Goal: Obtain resource: Download file/media

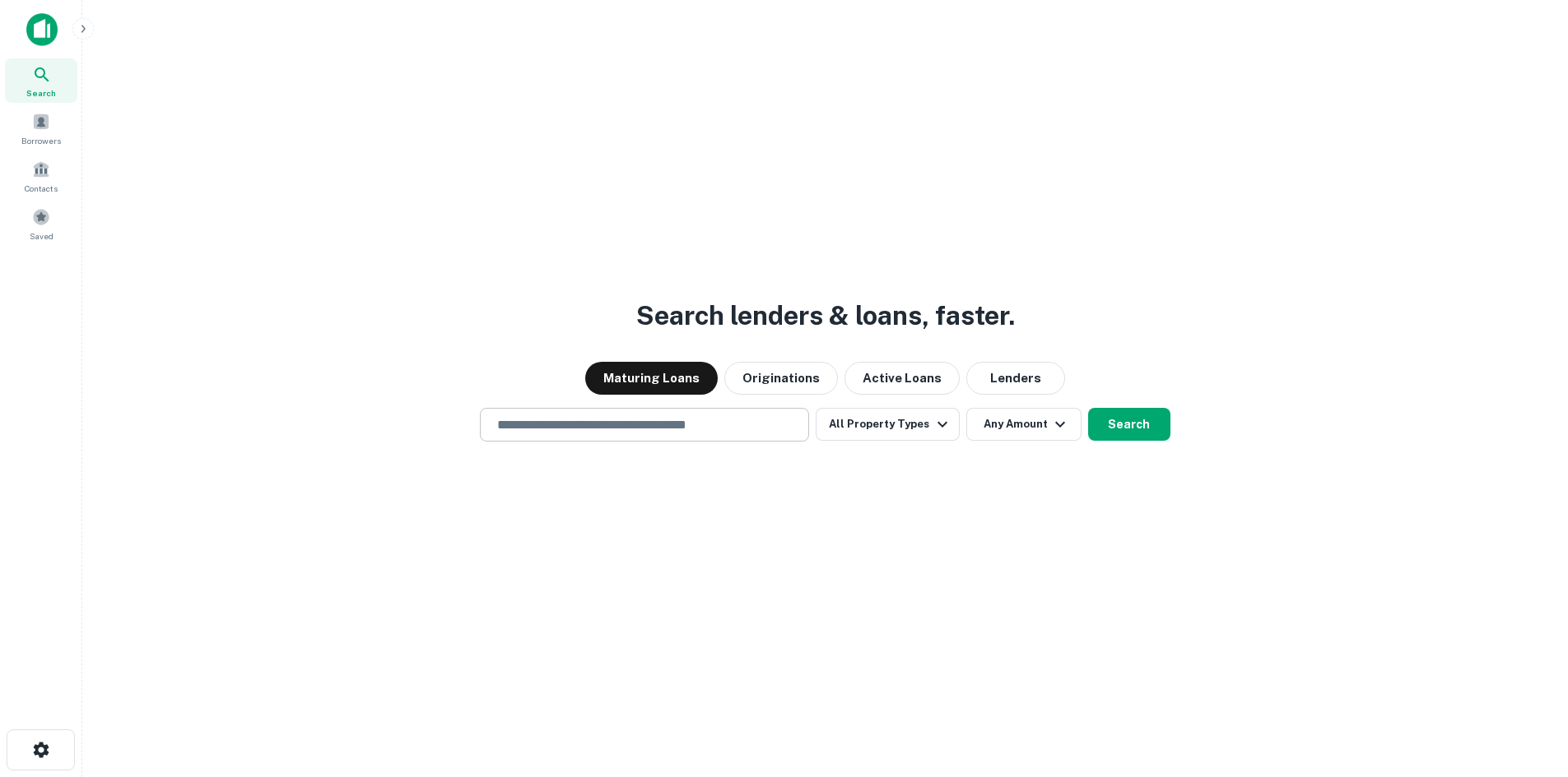
click at [687, 427] on input "text" at bounding box center [644, 424] width 314 height 19
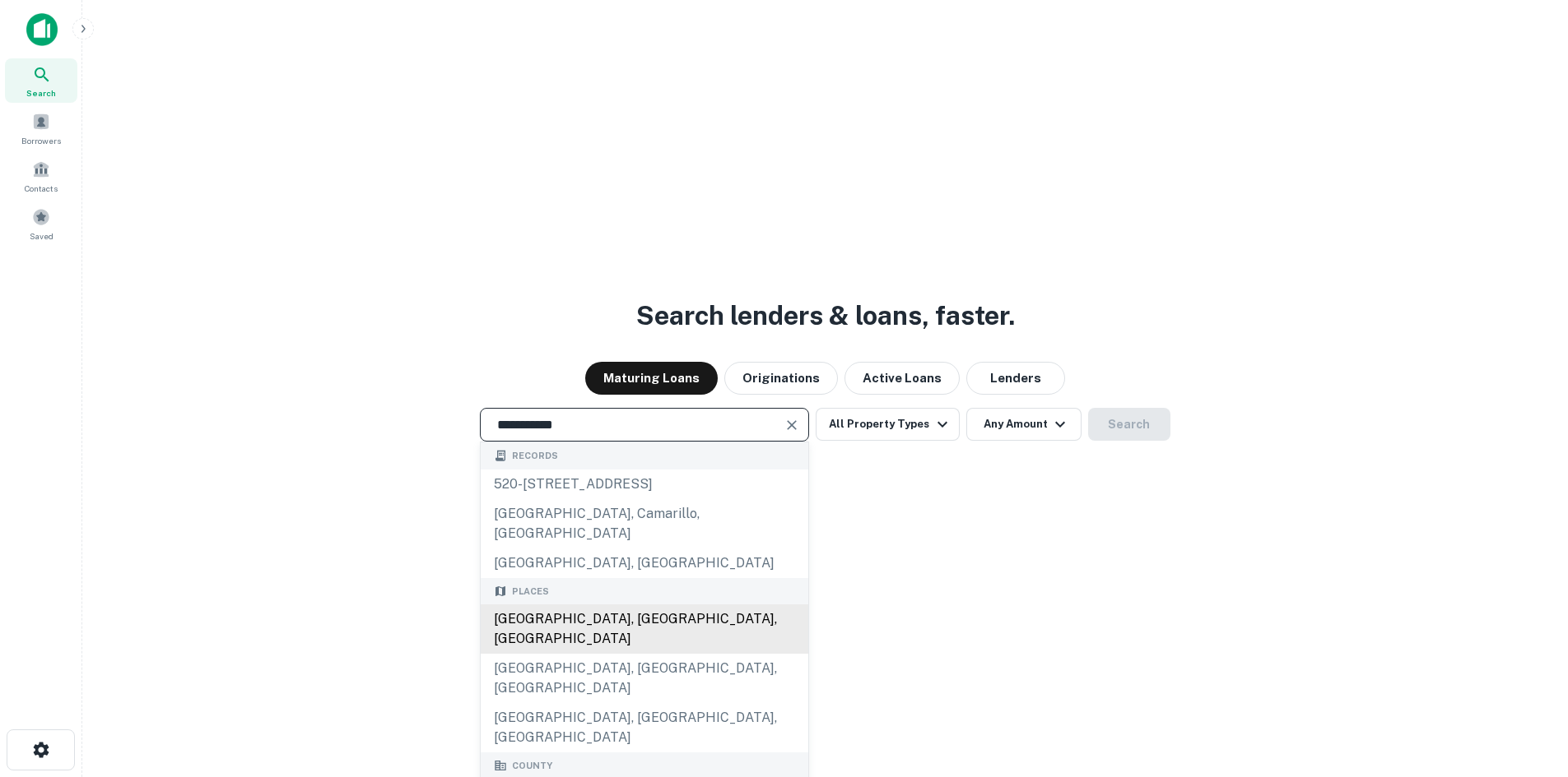
click at [668, 605] on div "[GEOGRAPHIC_DATA], [GEOGRAPHIC_DATA], [GEOGRAPHIC_DATA]" at bounding box center [644, 630] width 327 height 50
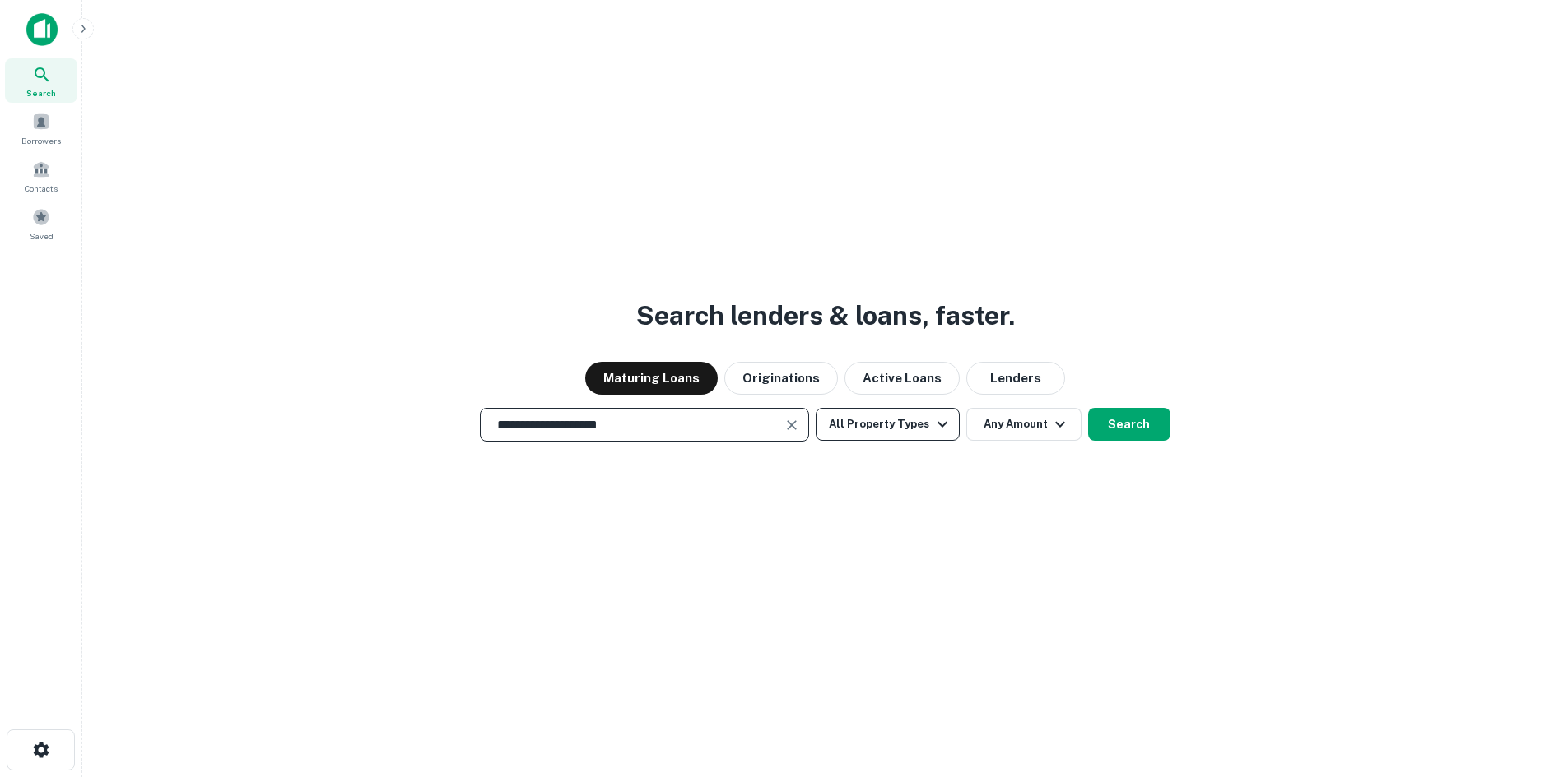
type input "**********"
click at [933, 417] on icon "button" at bounding box center [942, 424] width 20 height 20
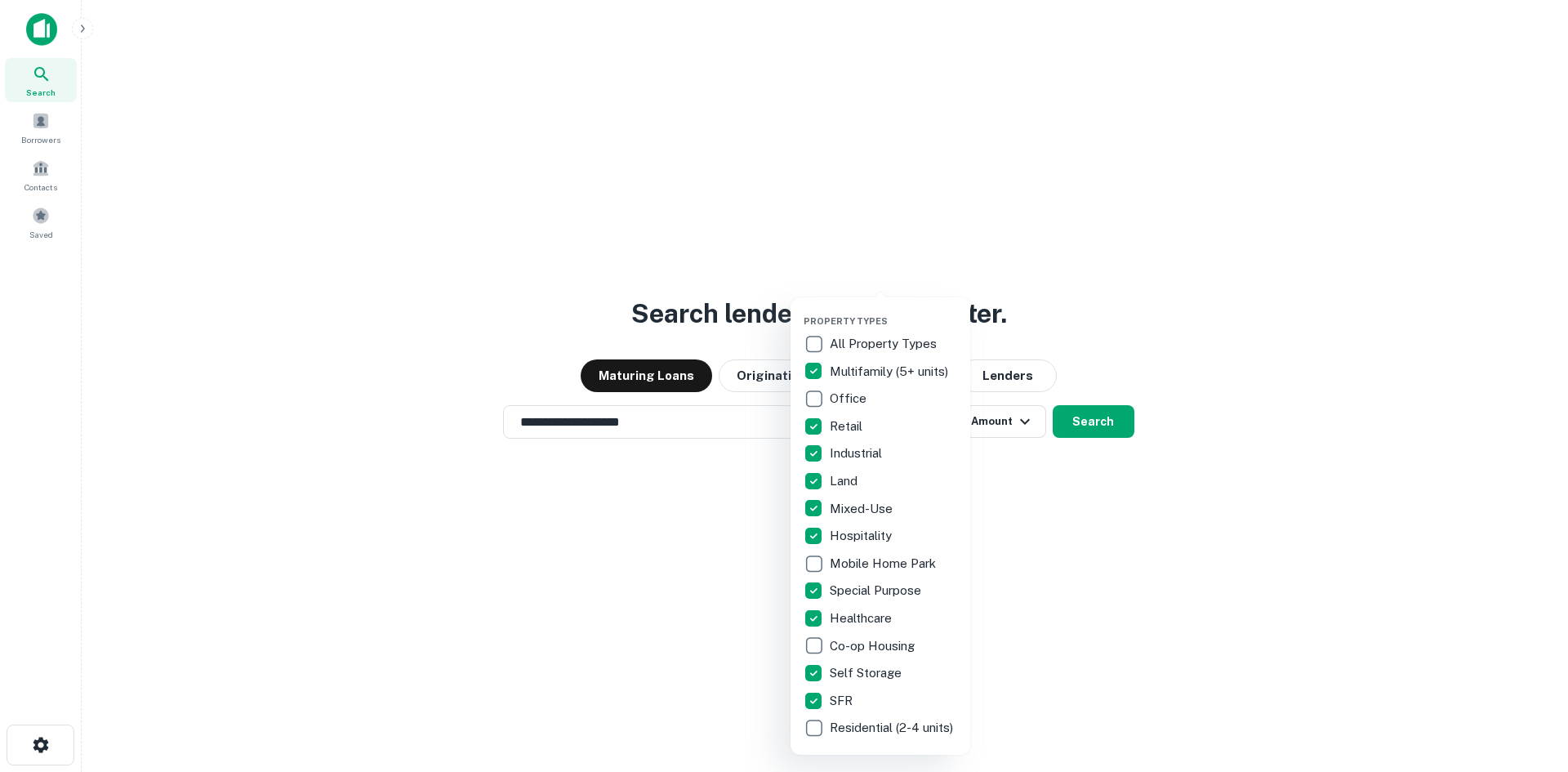
click at [1051, 531] on div at bounding box center [784, 386] width 1568 height 772
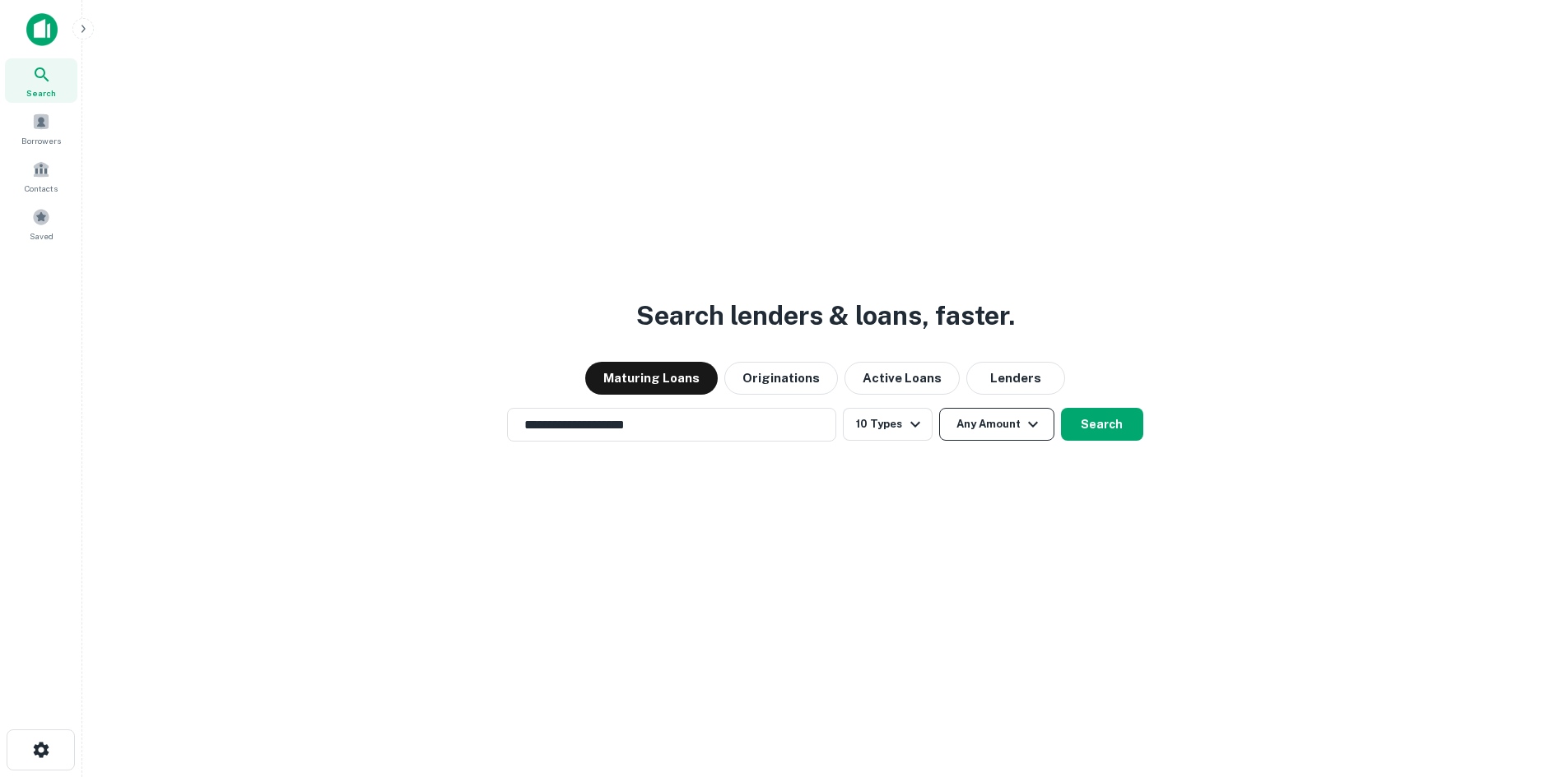
click at [989, 430] on button "Any Amount" at bounding box center [997, 424] width 115 height 33
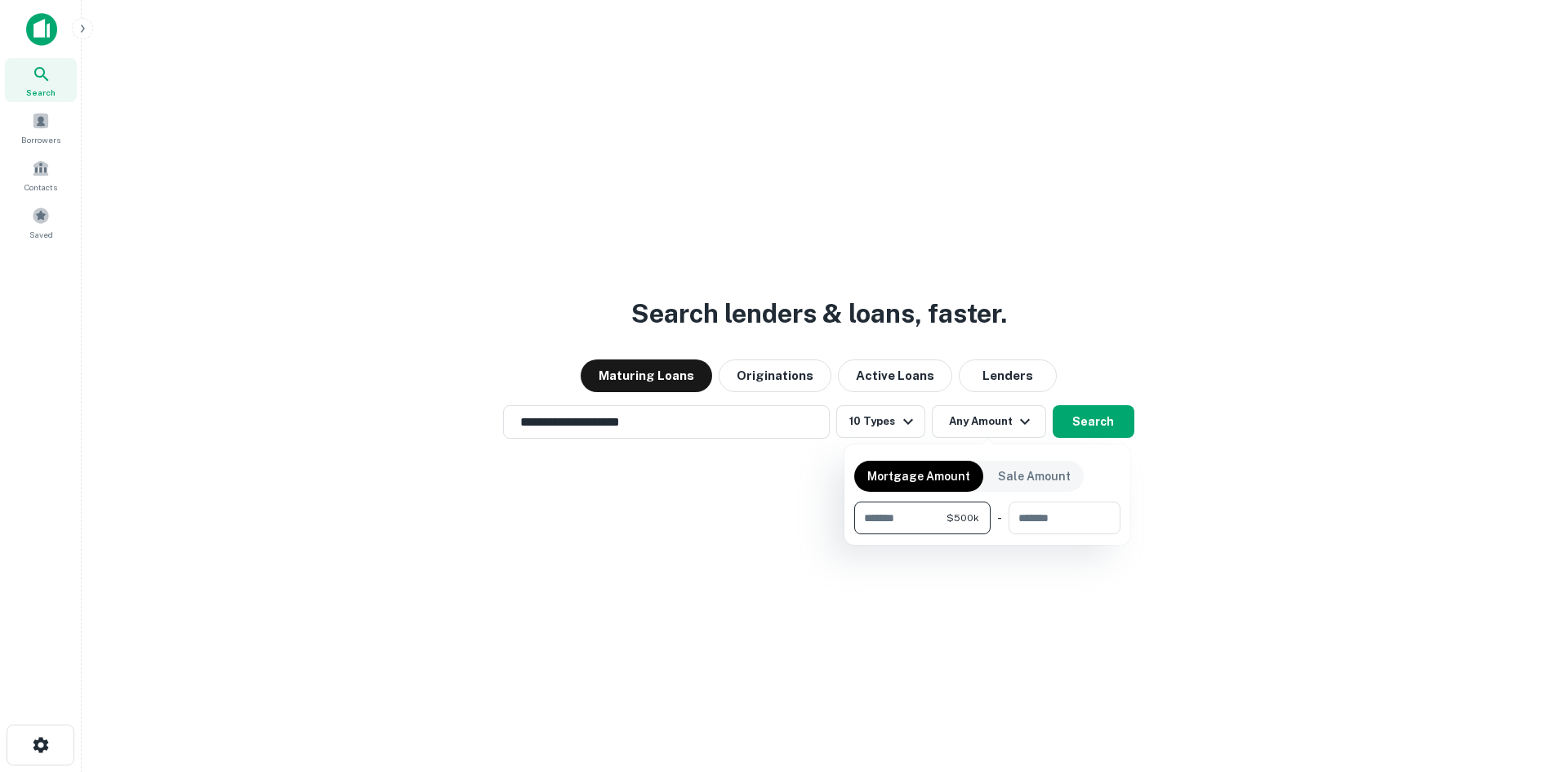
type input "******"
click at [1100, 423] on div at bounding box center [784, 386] width 1568 height 772
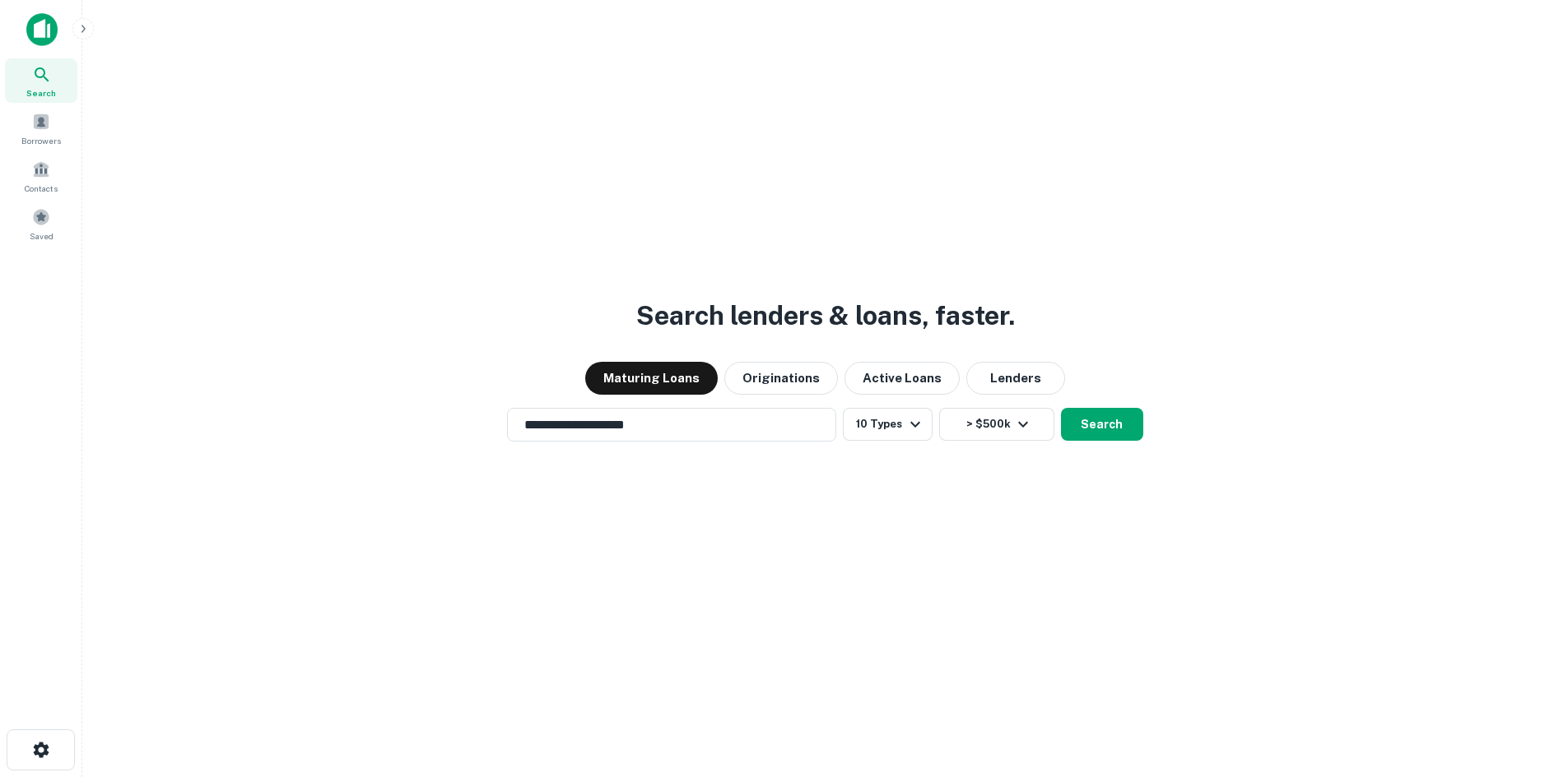
click at [1108, 426] on button "Search" at bounding box center [1101, 424] width 83 height 33
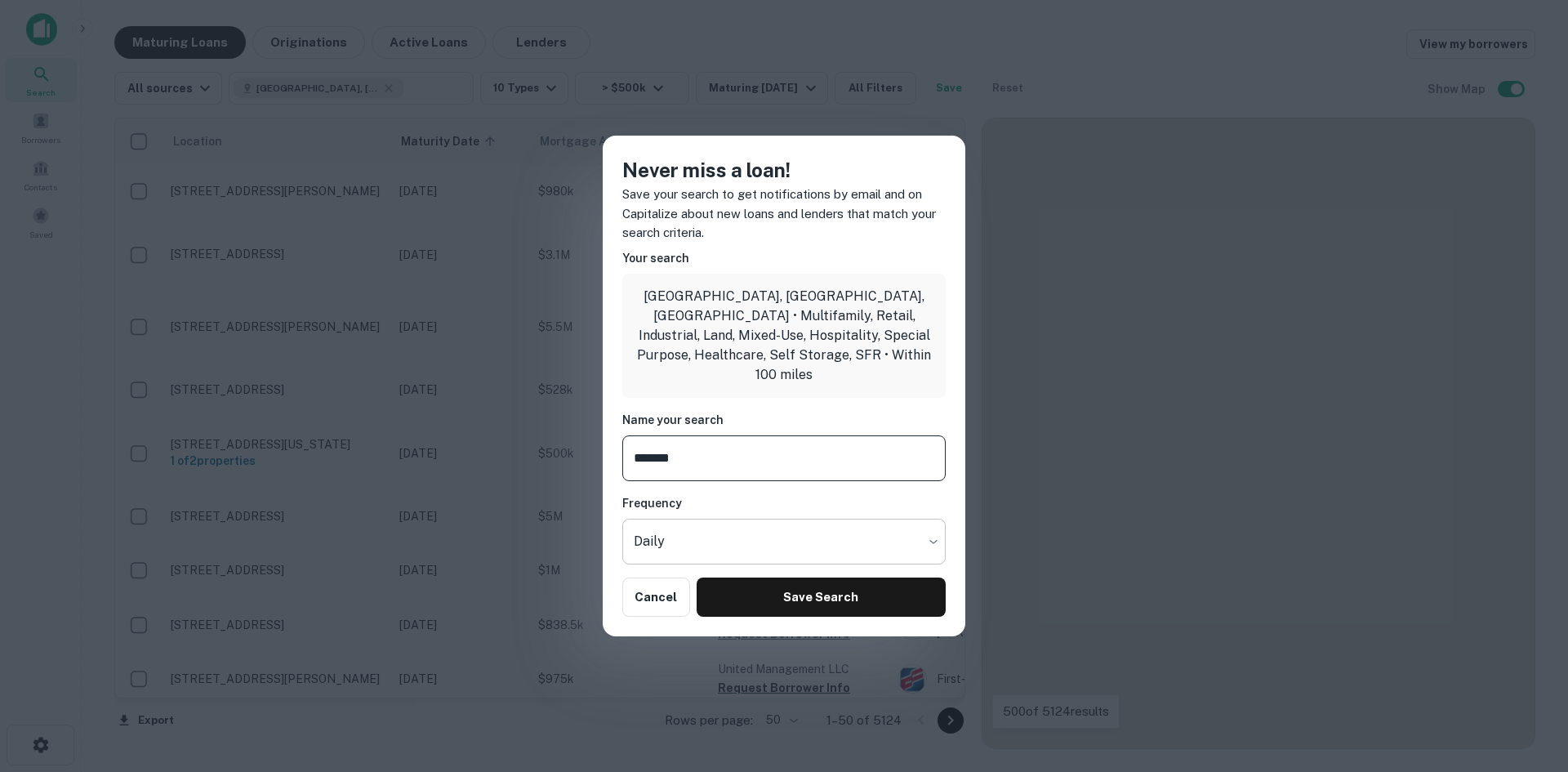
type input "*******"
click at [759, 536] on body "Search Borrowers Contacts Saved Maturing Loans Originations Active Loans Lender…" at bounding box center [784, 386] width 1568 height 772
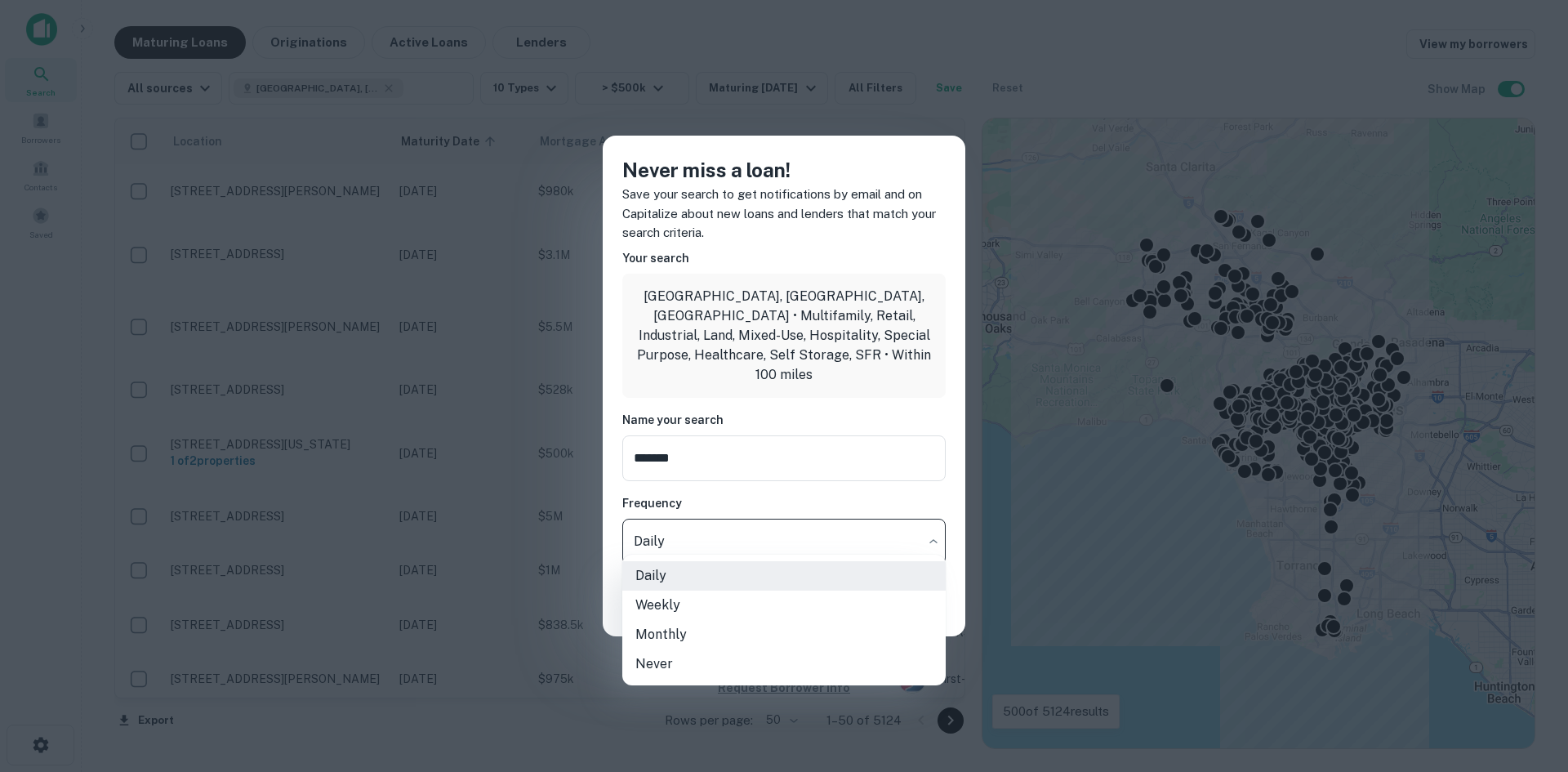
click at [759, 536] on div at bounding box center [784, 386] width 1568 height 772
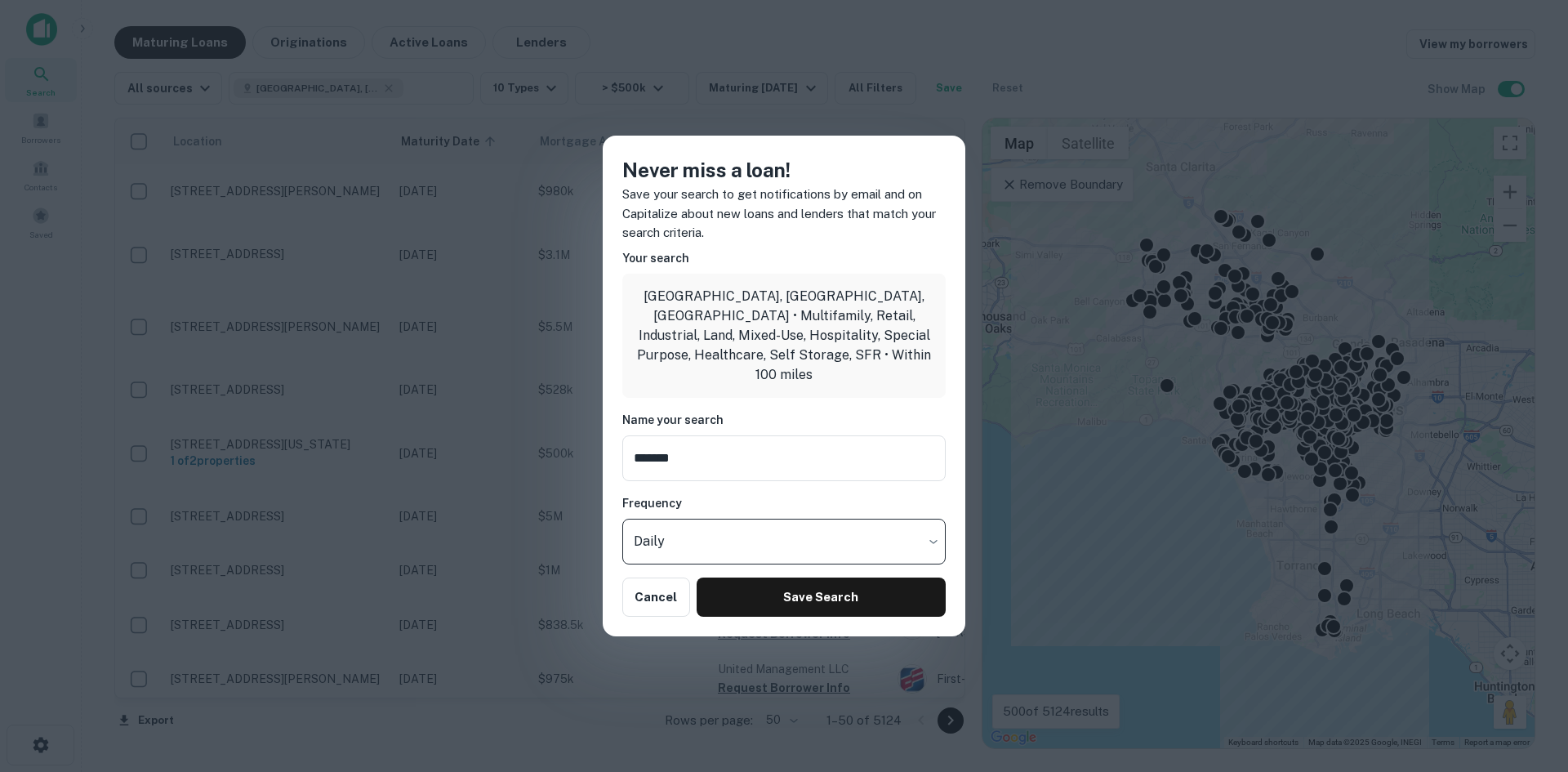
click at [759, 536] on body "Search Borrowers Contacts Saved Maturing Loans Originations Active Loans Lender…" at bounding box center [784, 386] width 1568 height 772
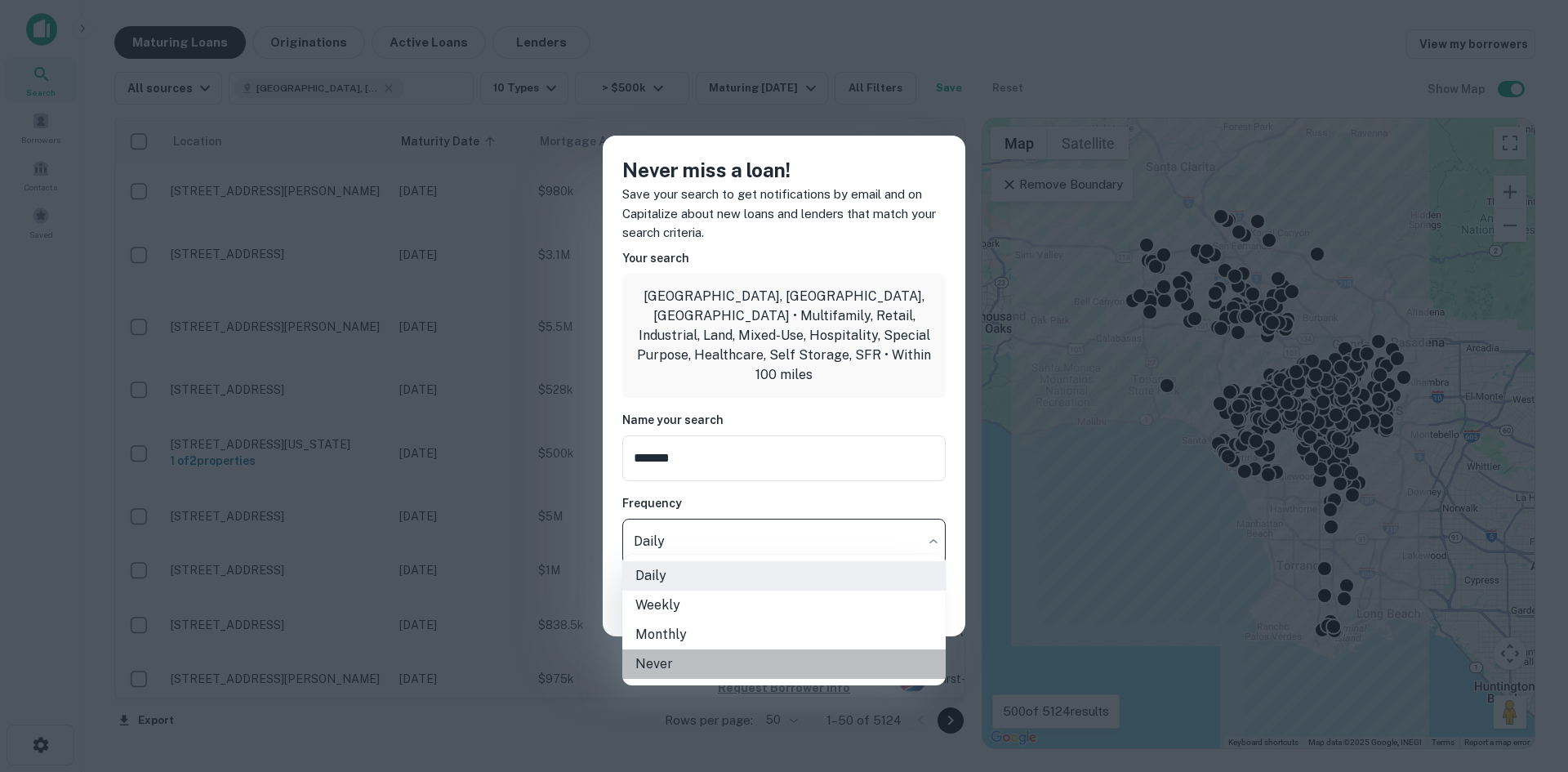
click at [738, 671] on li "Never" at bounding box center [784, 664] width 323 height 29
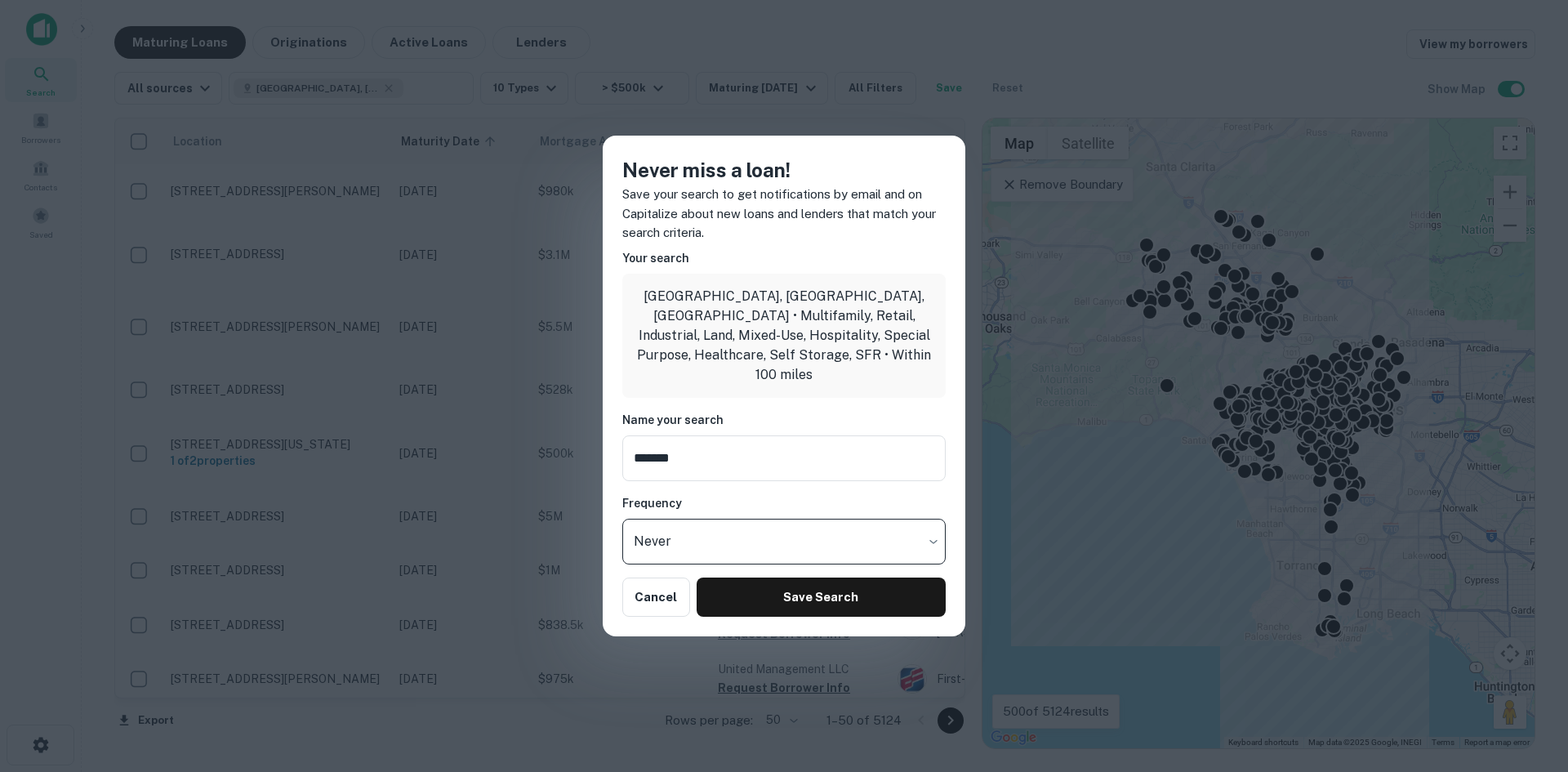
click at [744, 526] on body "Search Borrowers Contacts Saved Maturing Loans Originations Active Loans Lender…" at bounding box center [784, 386] width 1568 height 772
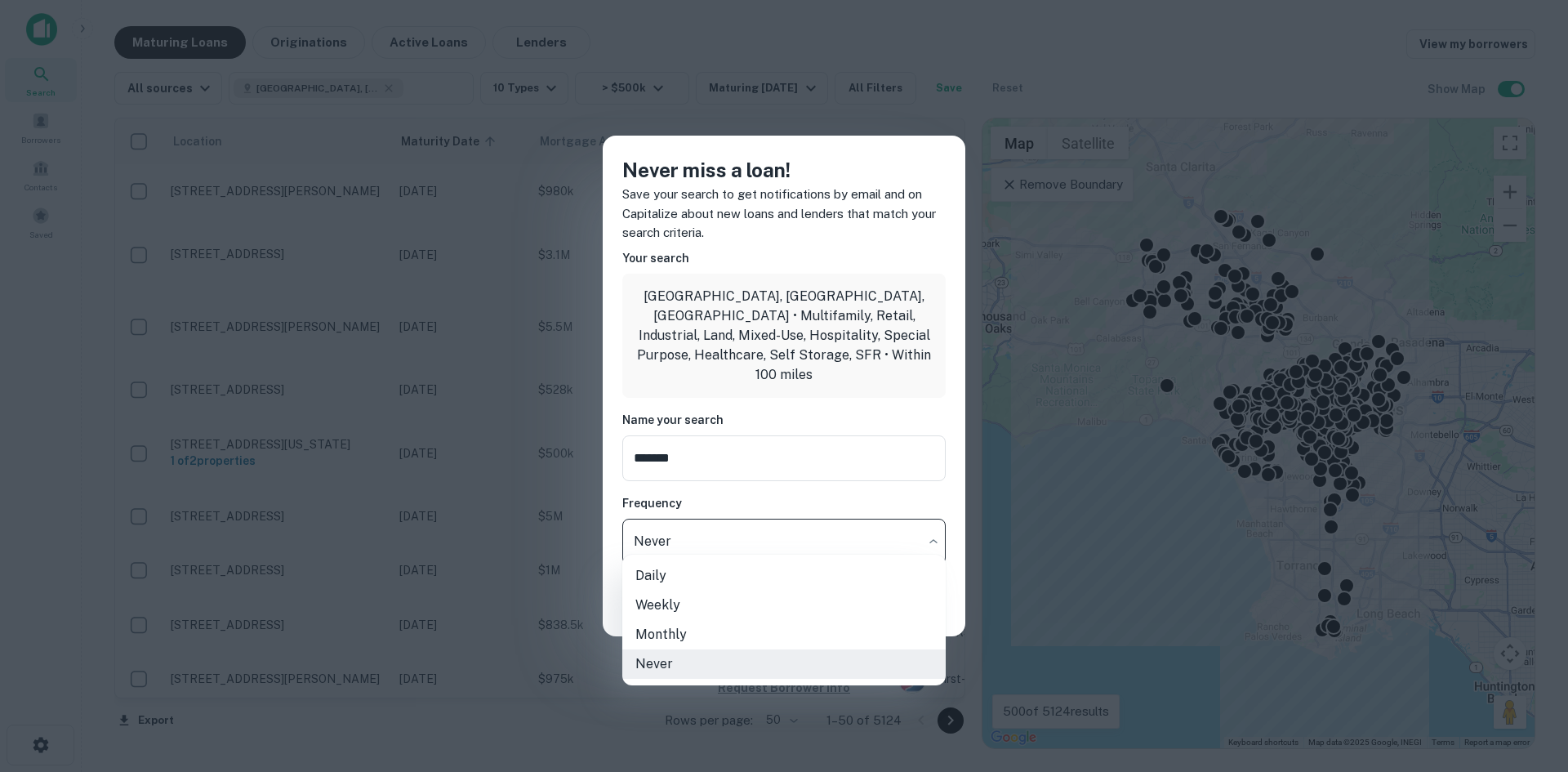
click at [715, 606] on li "Weekly" at bounding box center [784, 605] width 323 height 29
type input "******"
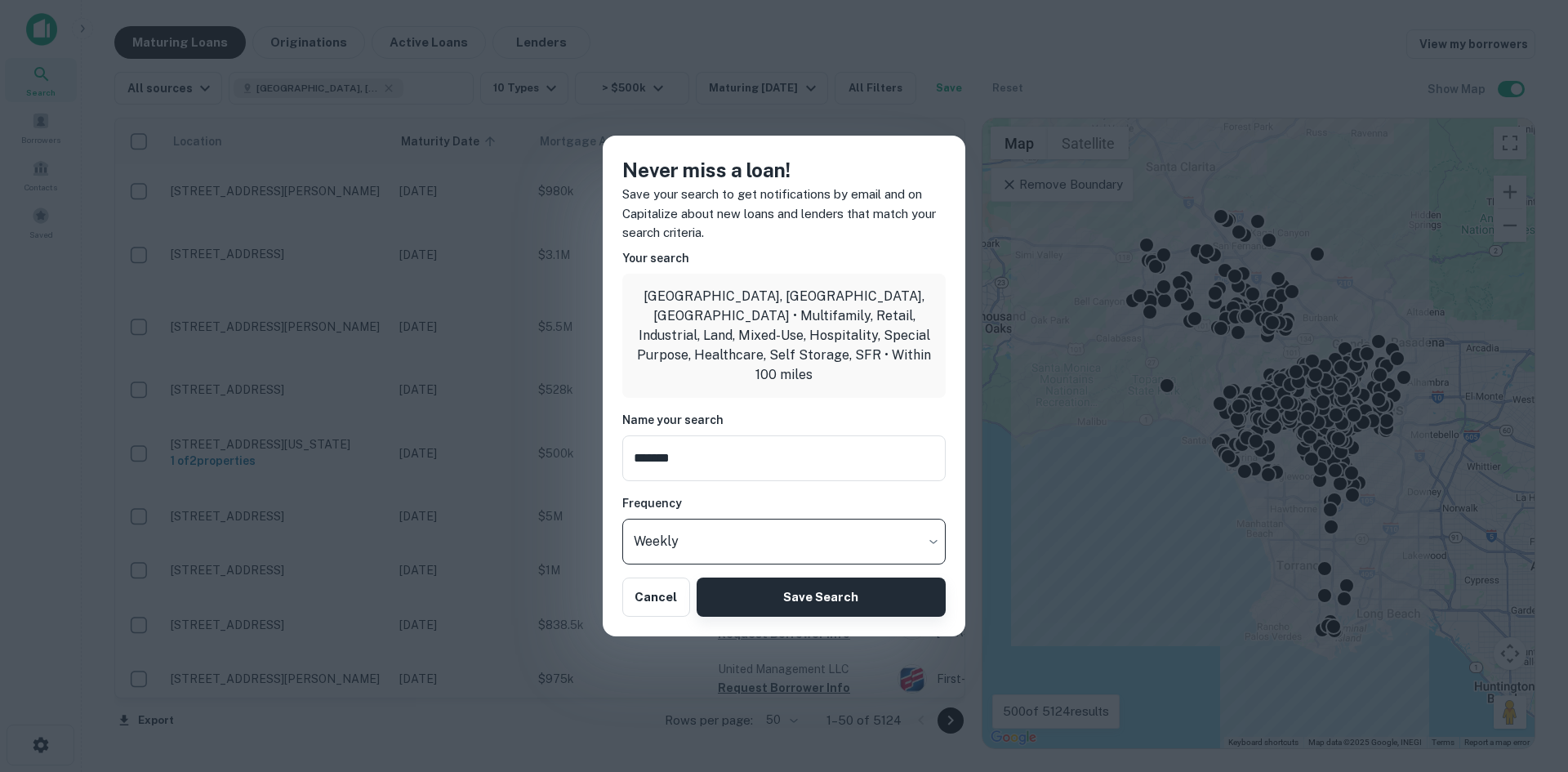
click at [731, 592] on button "Save Search" at bounding box center [821, 598] width 249 height 40
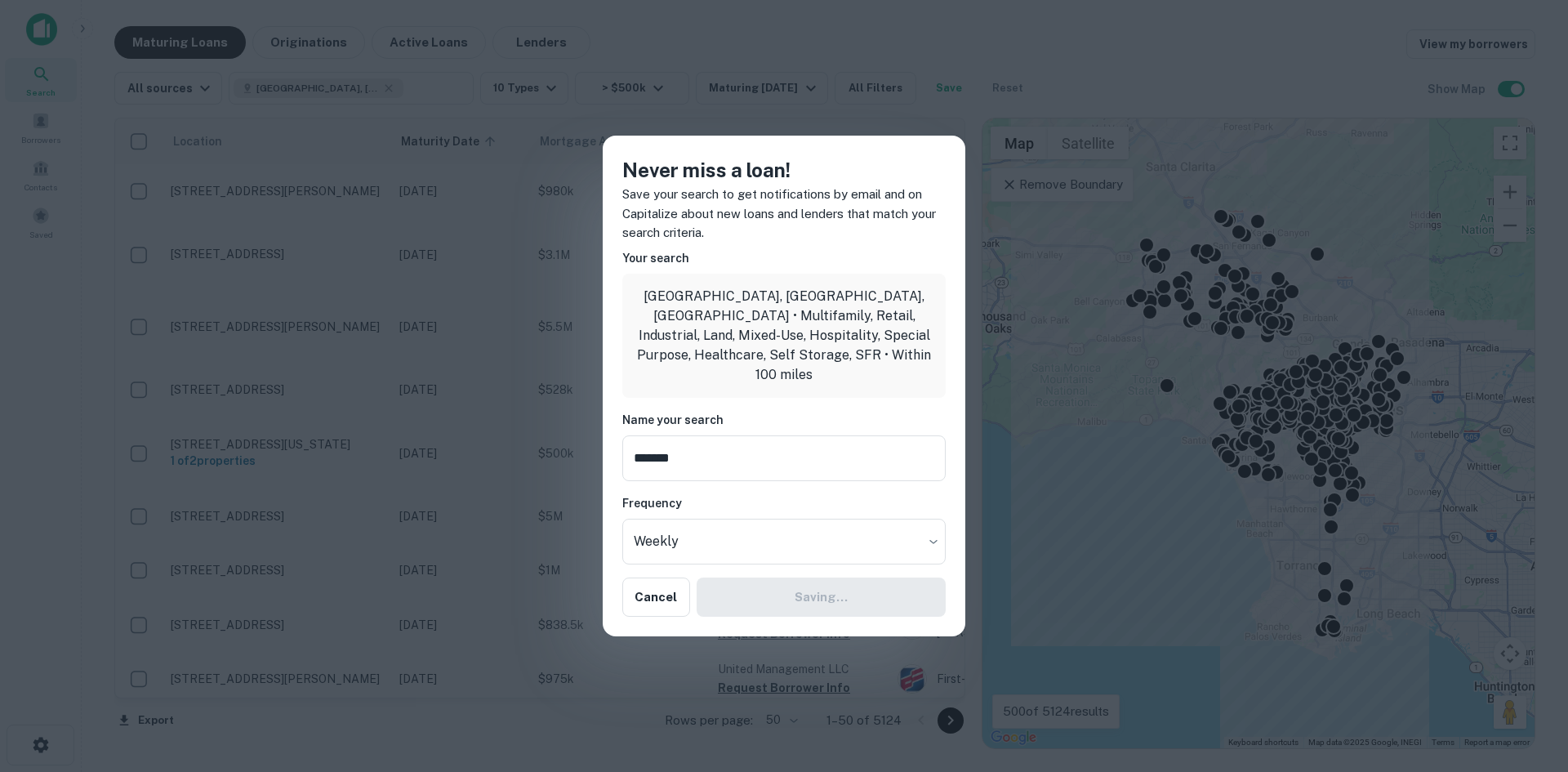
click at [728, 597] on div "Cancel Saving..." at bounding box center [784, 598] width 323 height 40
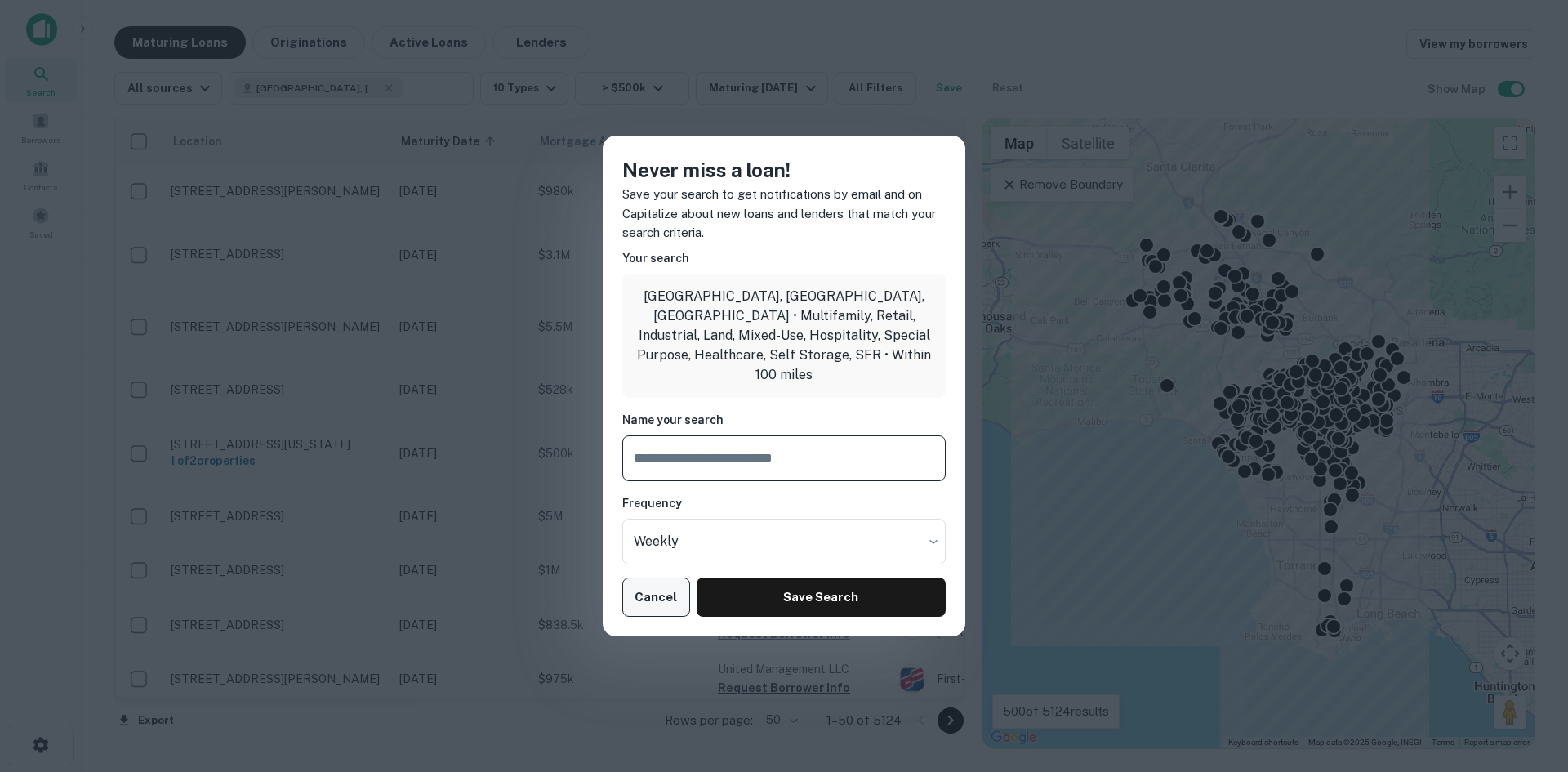
click at [650, 594] on button "Cancel" at bounding box center [656, 598] width 68 height 40
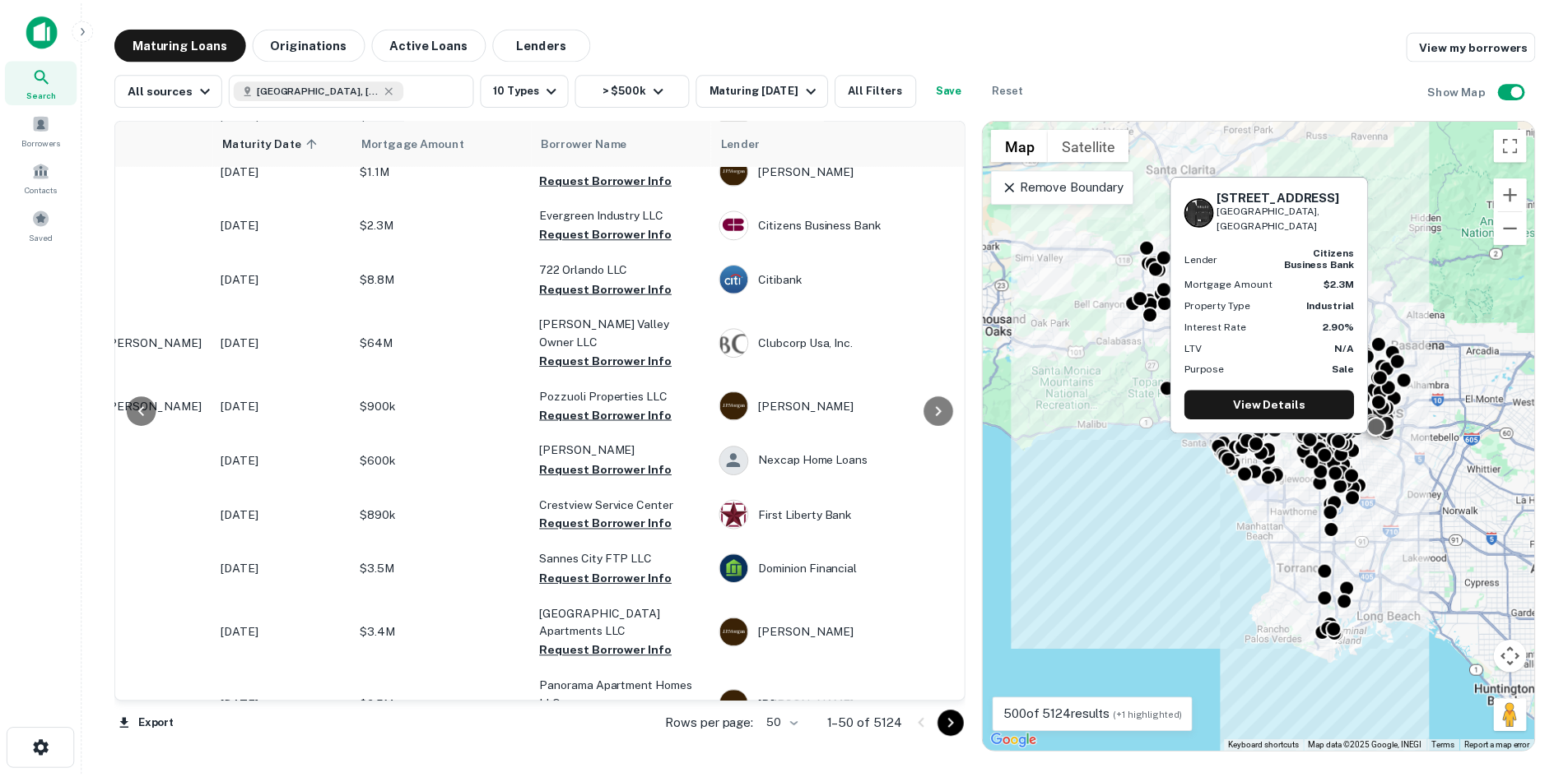
scroll to position [1752, 180]
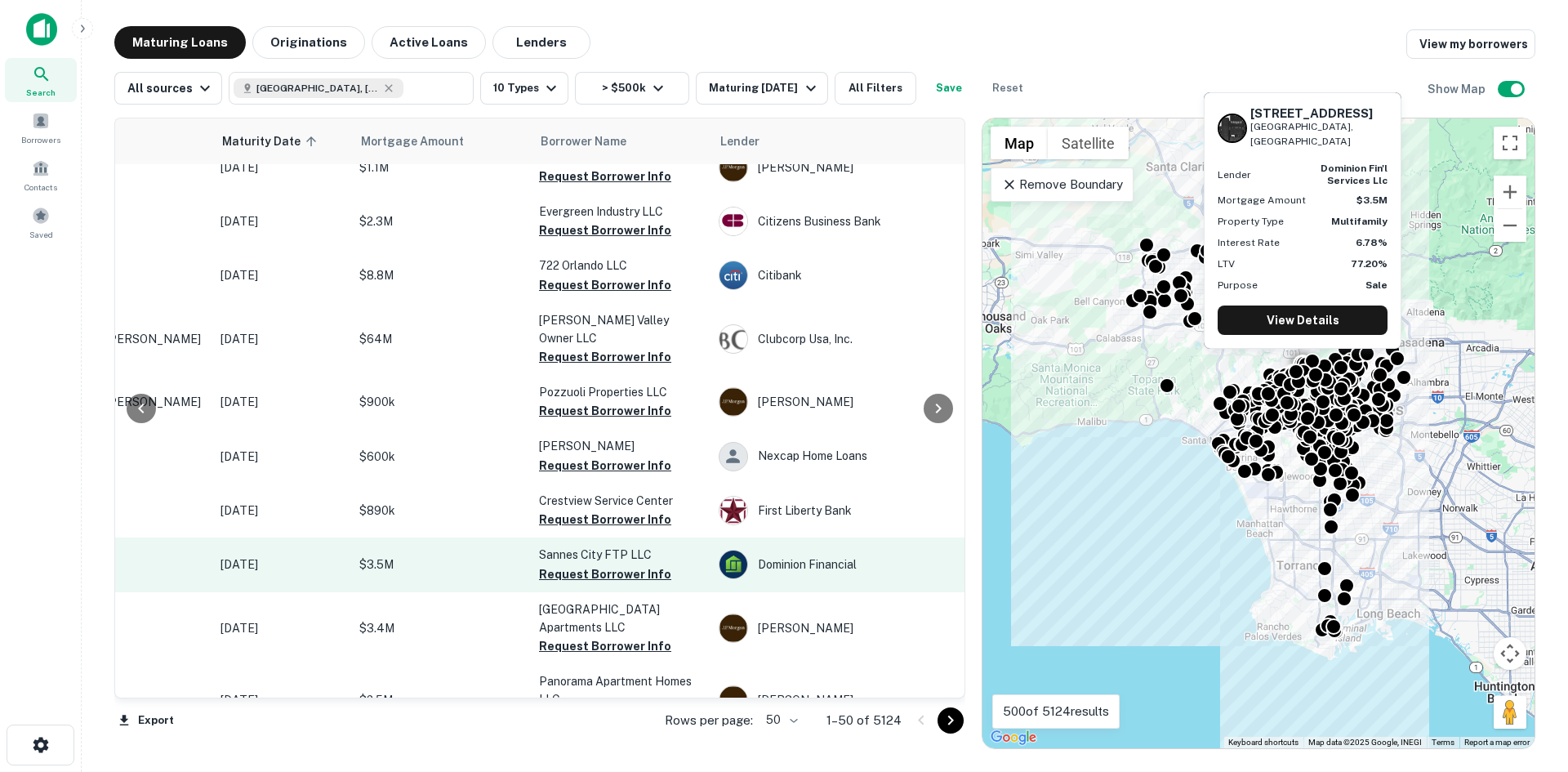
click at [427, 556] on p "$3.5M" at bounding box center [440, 565] width 163 height 18
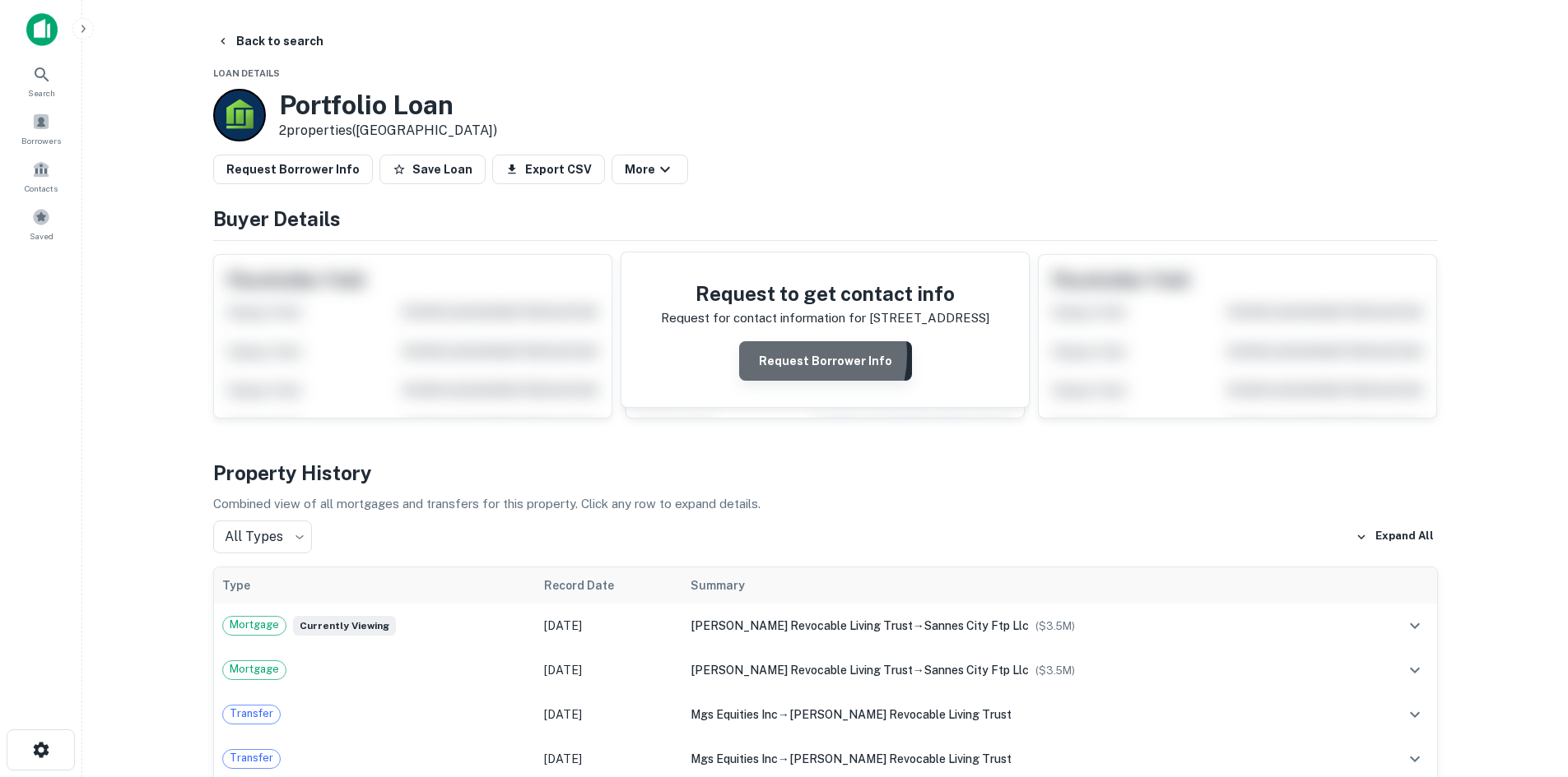
click at [787, 356] on button "Request Borrower Info" at bounding box center [825, 361] width 173 height 40
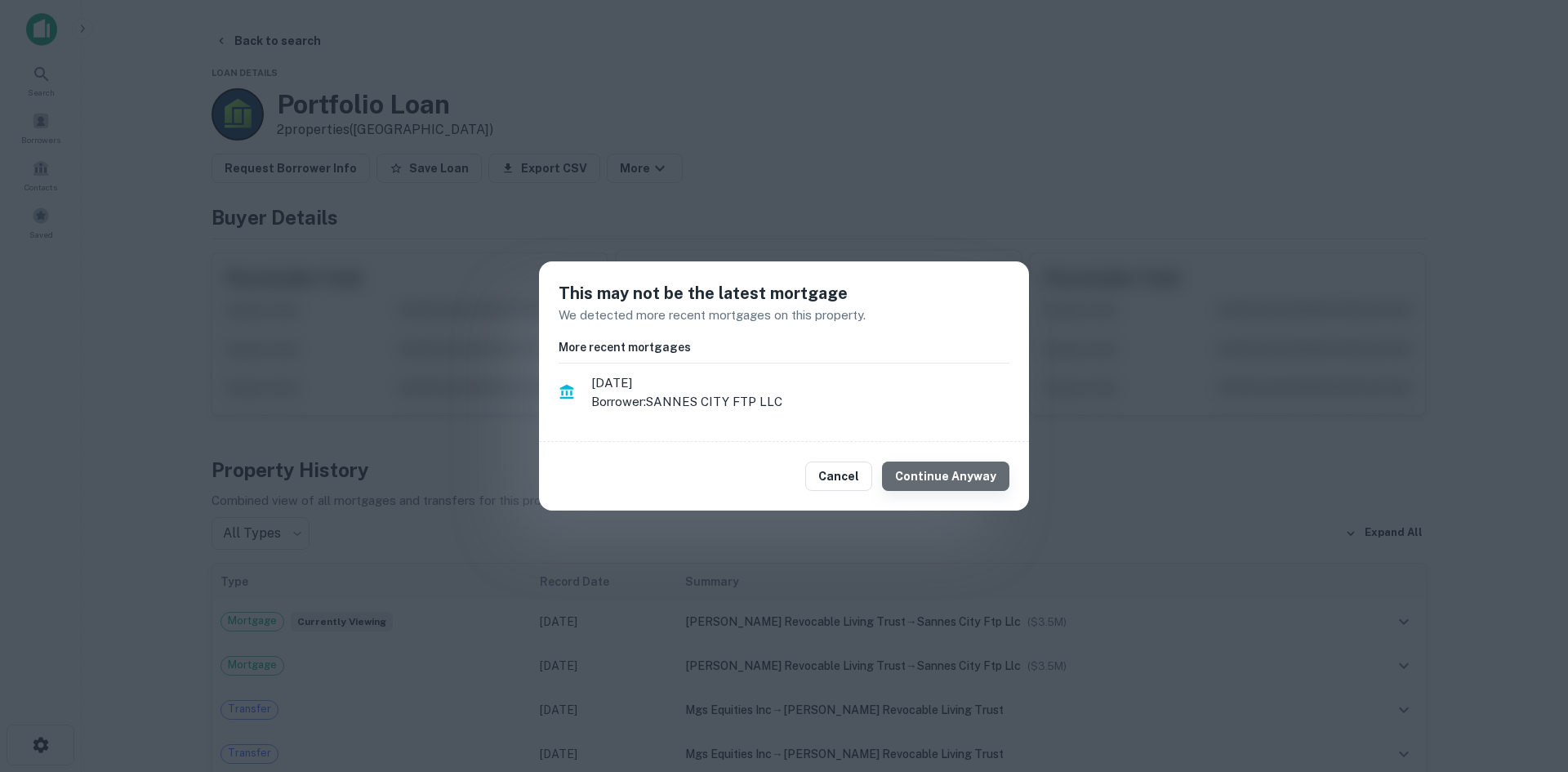
click at [980, 478] on button "Continue Anyway" at bounding box center [946, 476] width 128 height 29
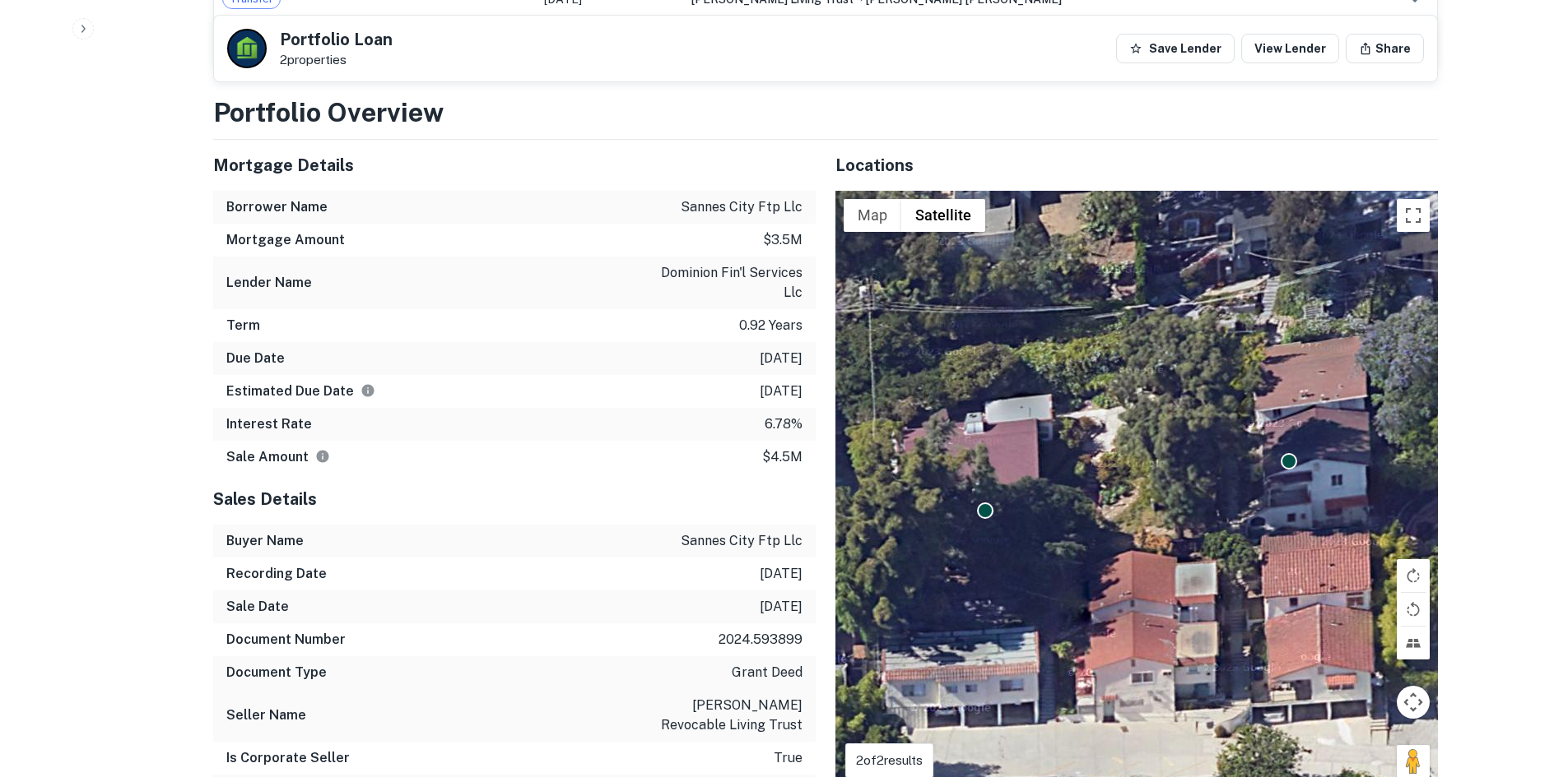
scroll to position [1315, 0]
click at [1156, 52] on button "Save Lender" at bounding box center [1175, 48] width 119 height 29
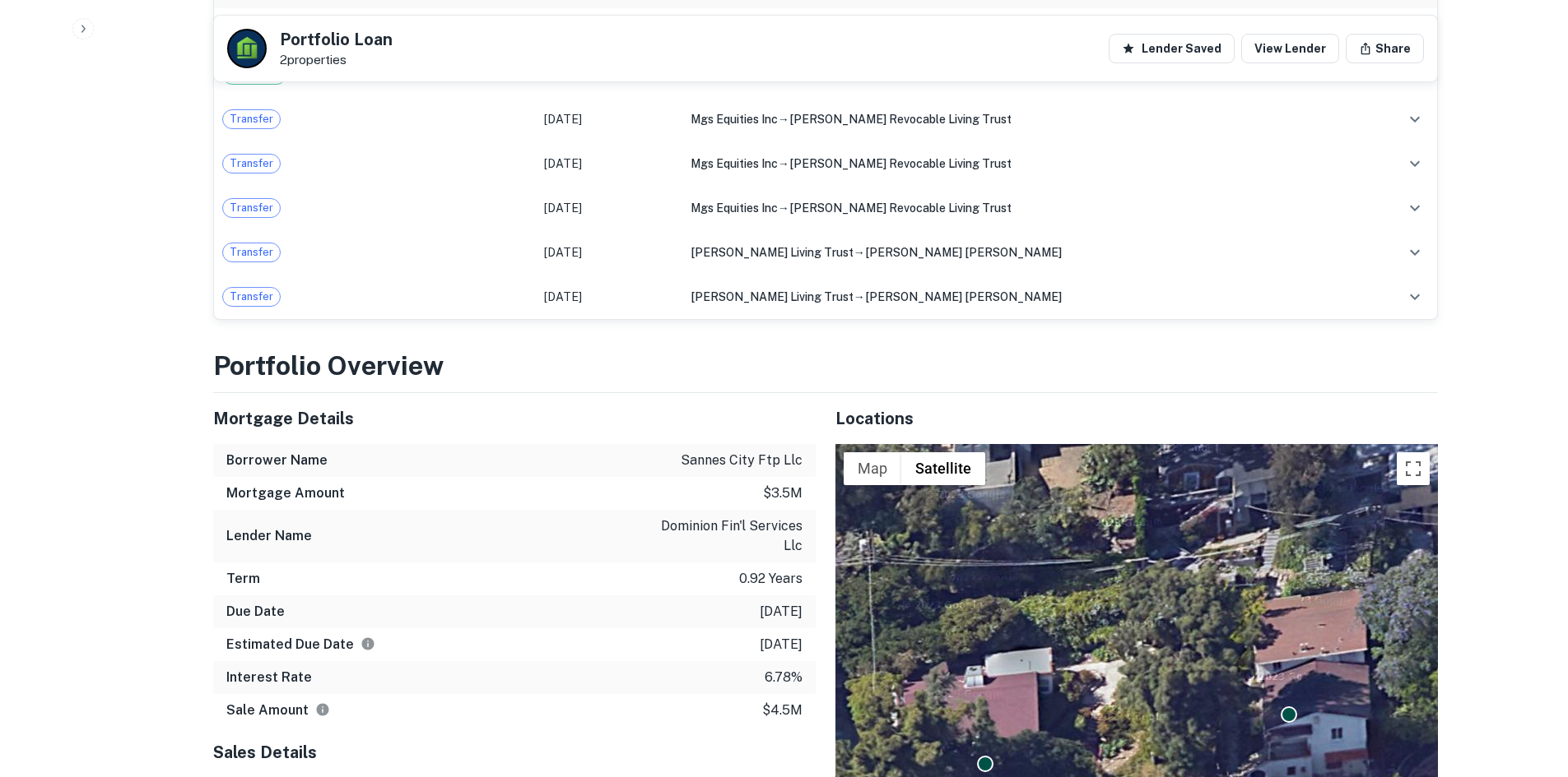
scroll to position [789, 0]
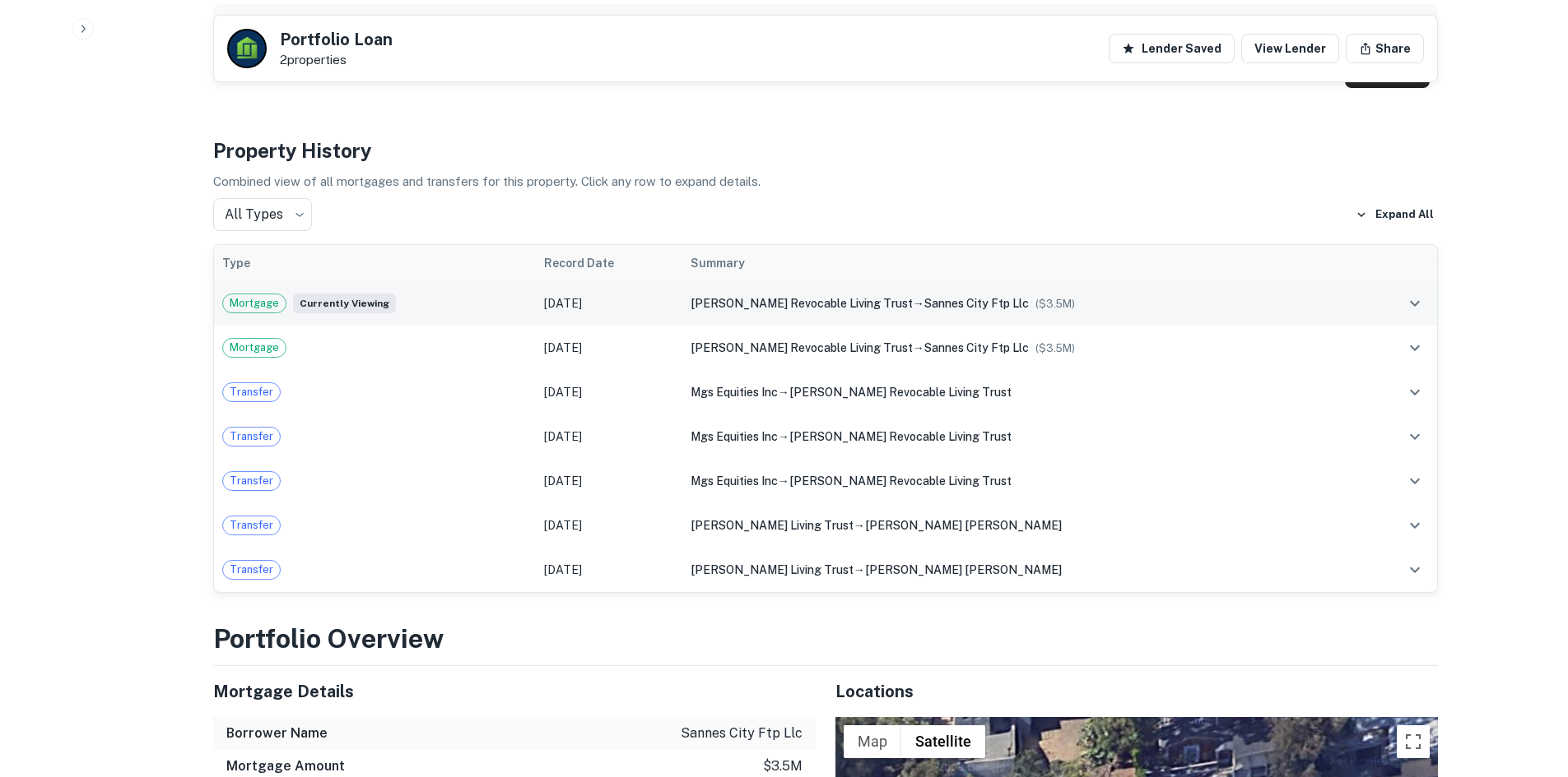
click at [1414, 304] on icon "expand row" at bounding box center [1414, 302] width 10 height 5
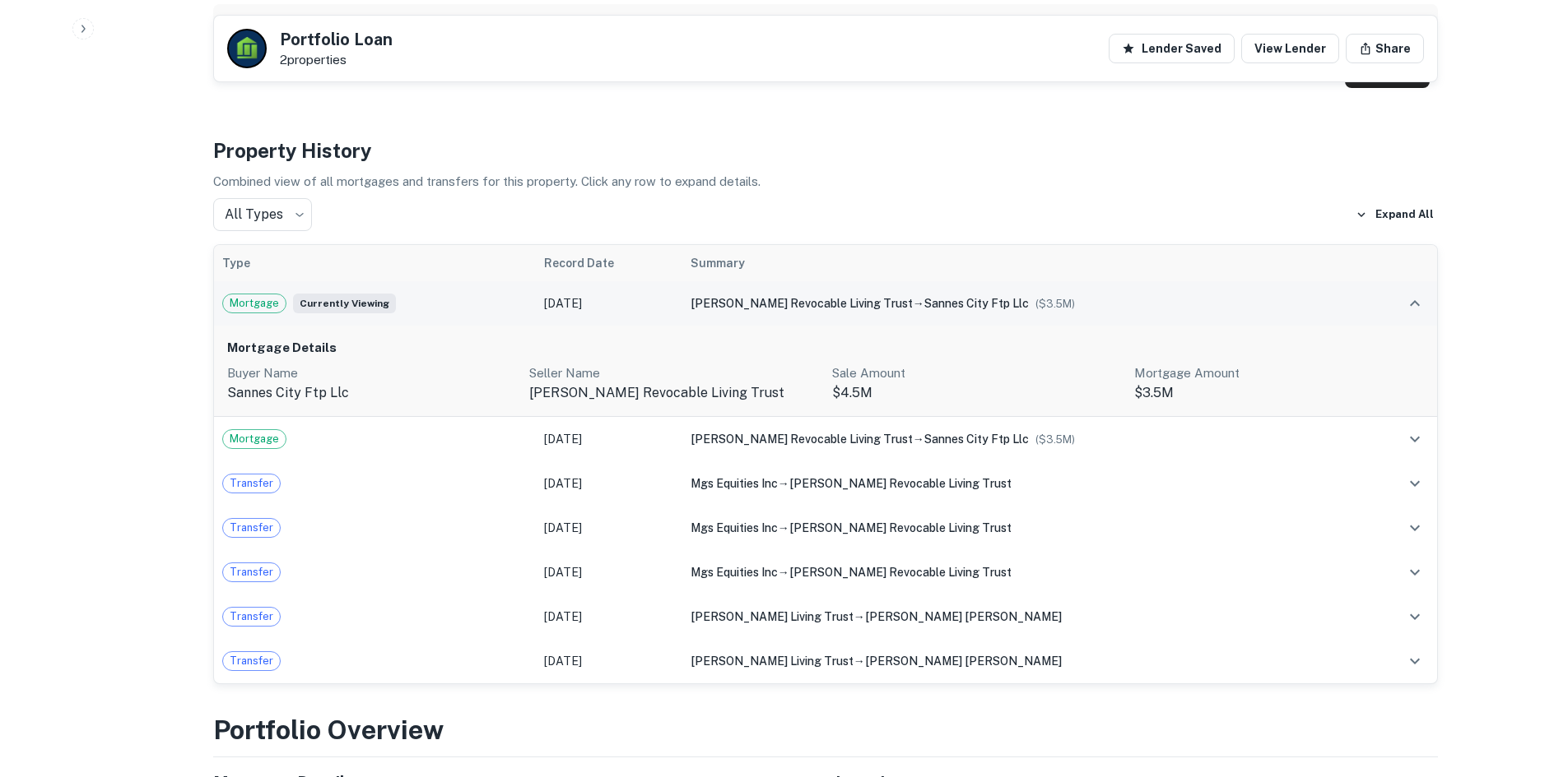
click at [304, 398] on p "sannes city ftp llc" at bounding box center [372, 393] width 289 height 20
click at [262, 303] on span "Mortgage" at bounding box center [254, 303] width 62 height 17
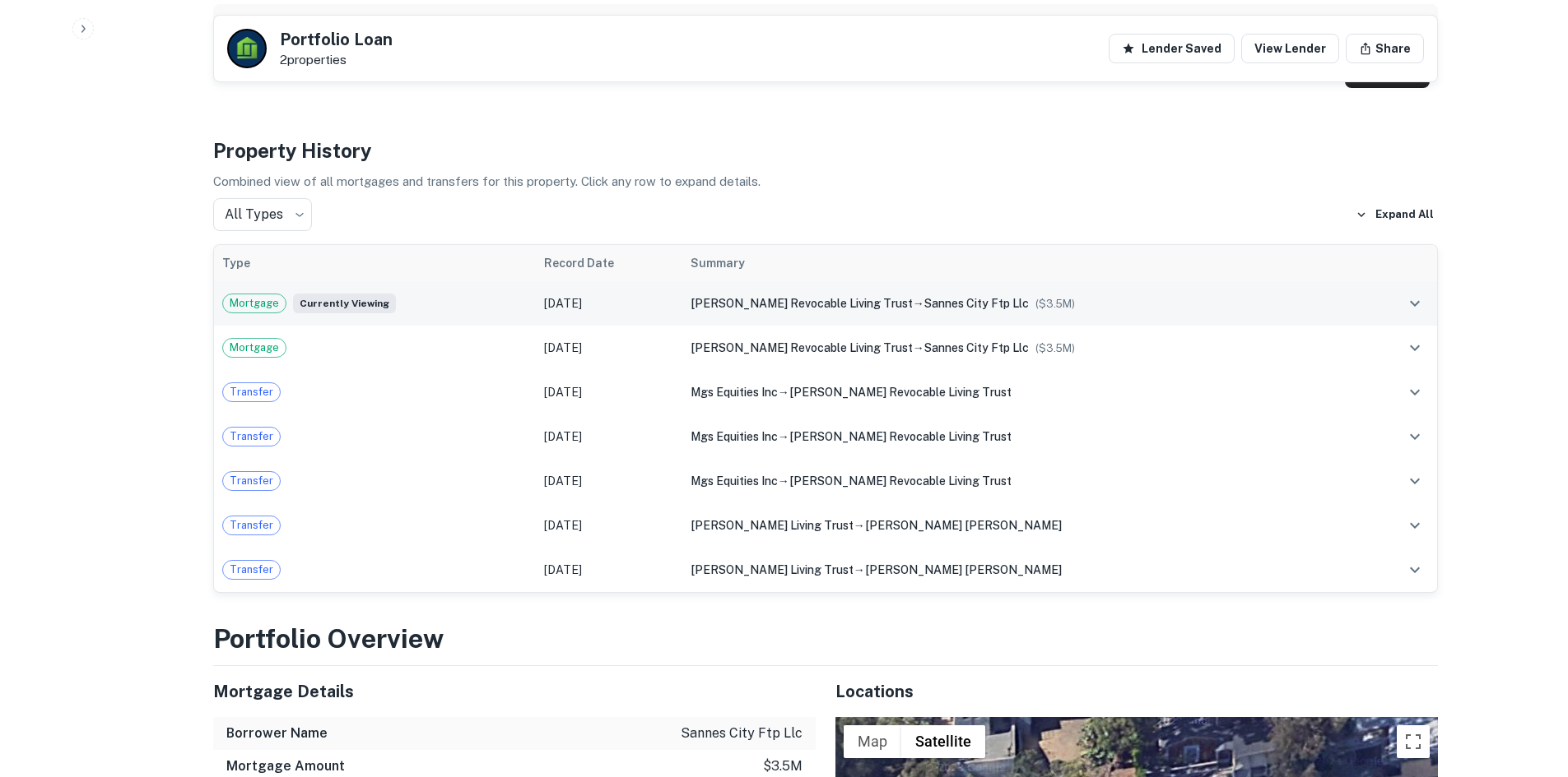
click at [266, 302] on span "Mortgage" at bounding box center [254, 303] width 62 height 17
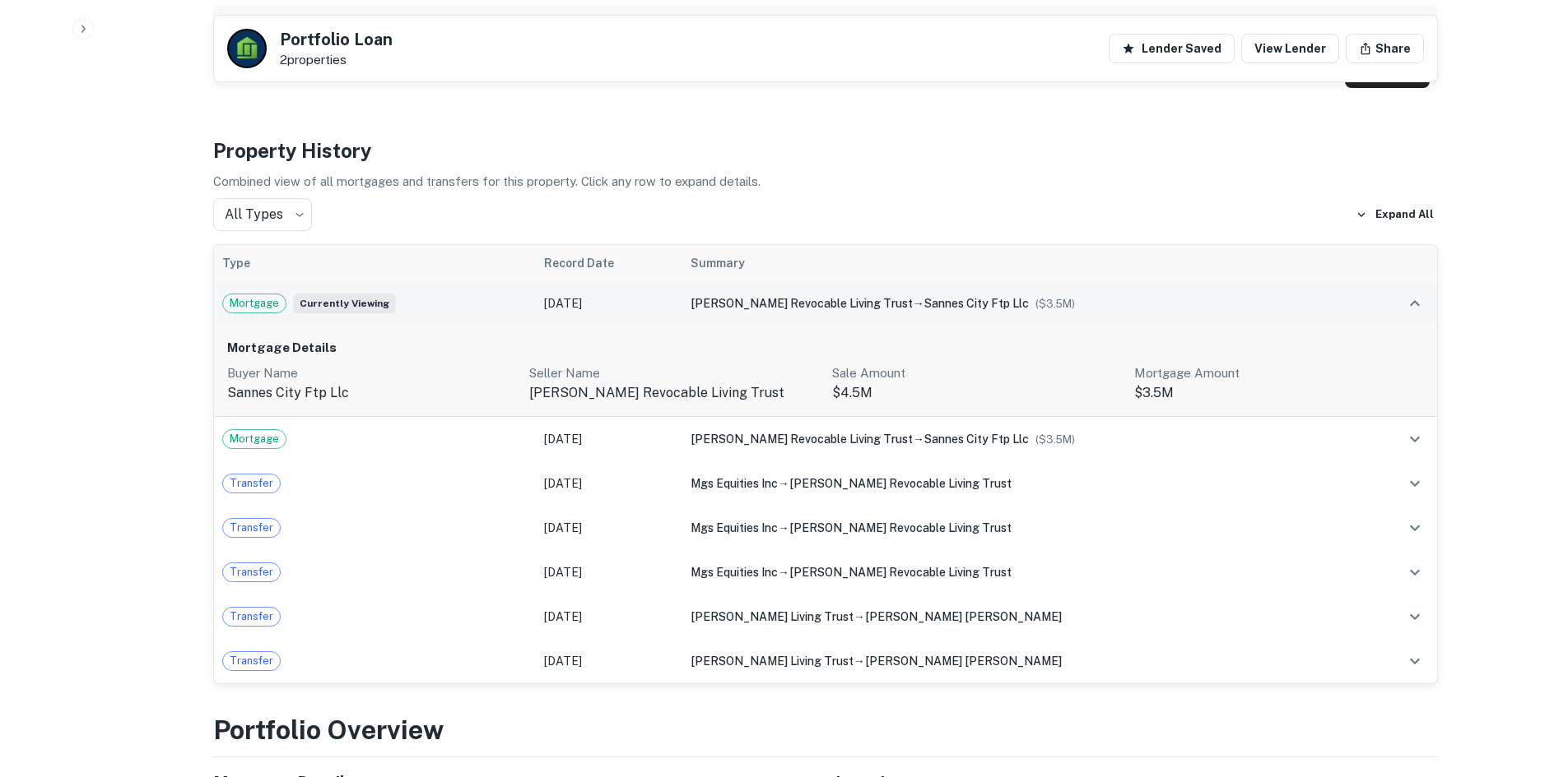
click at [317, 302] on span "Currently viewing" at bounding box center [344, 303] width 103 height 20
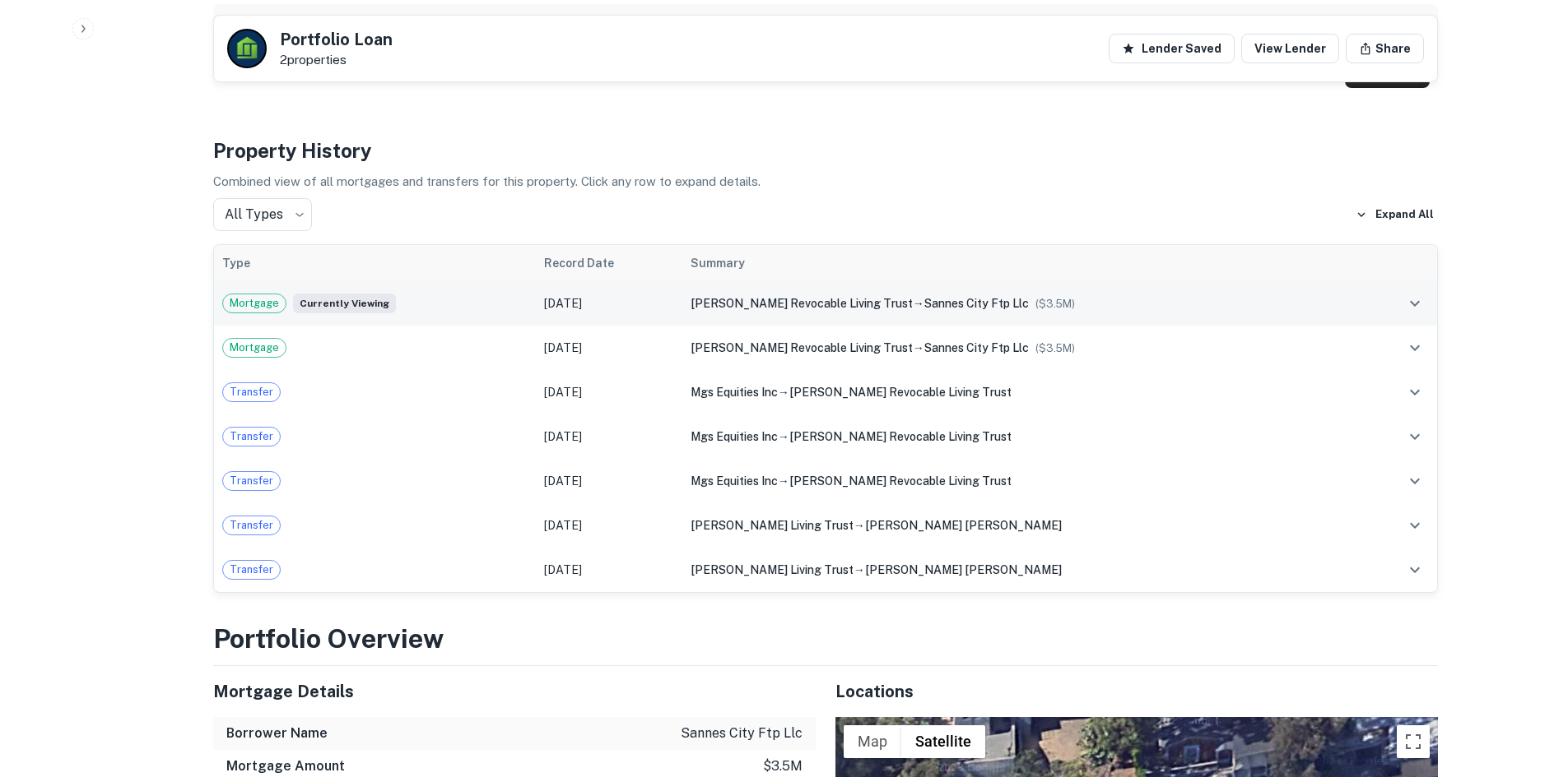
click at [259, 297] on span "Mortgage" at bounding box center [254, 303] width 62 height 17
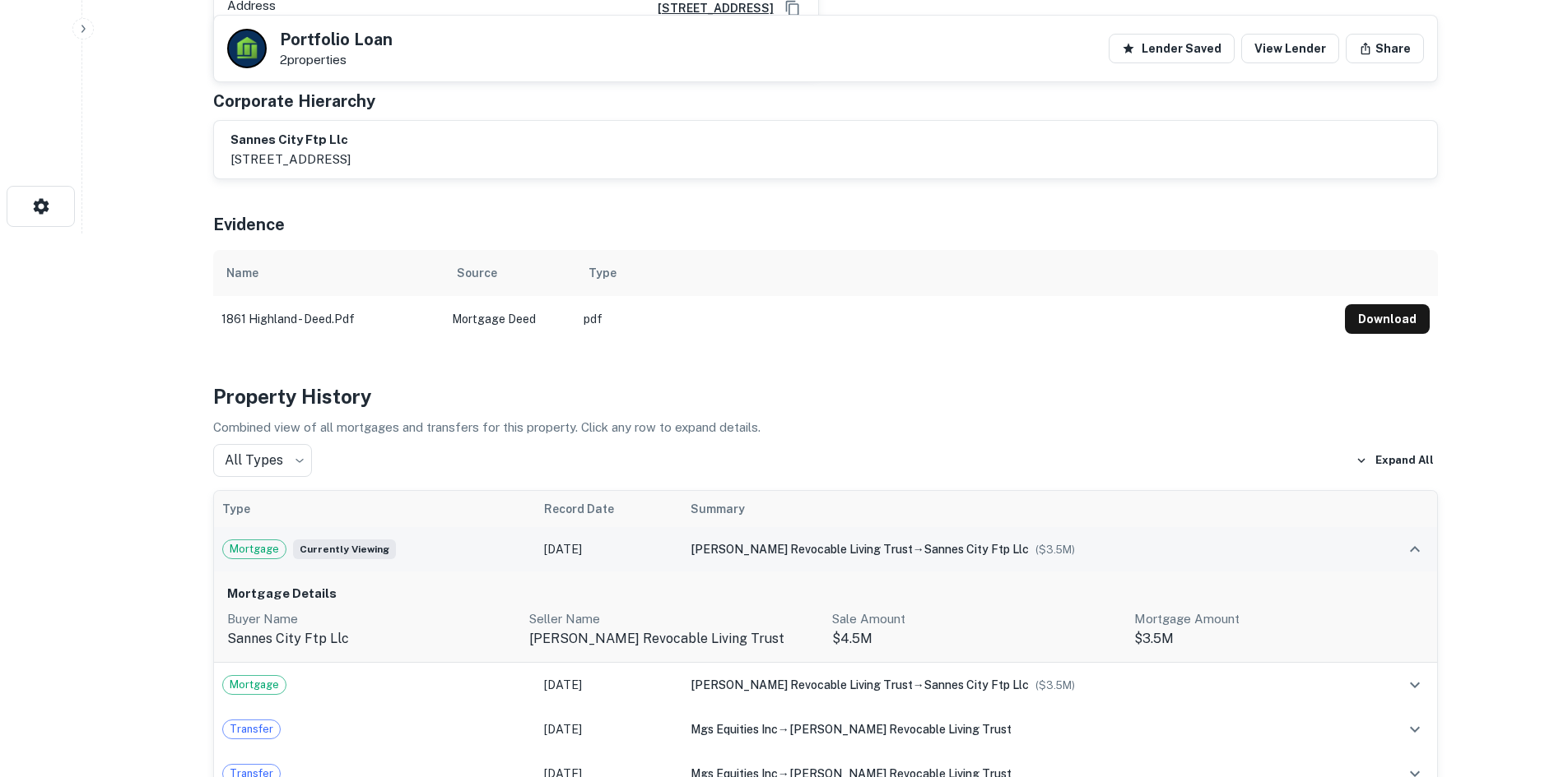
scroll to position [490, 0]
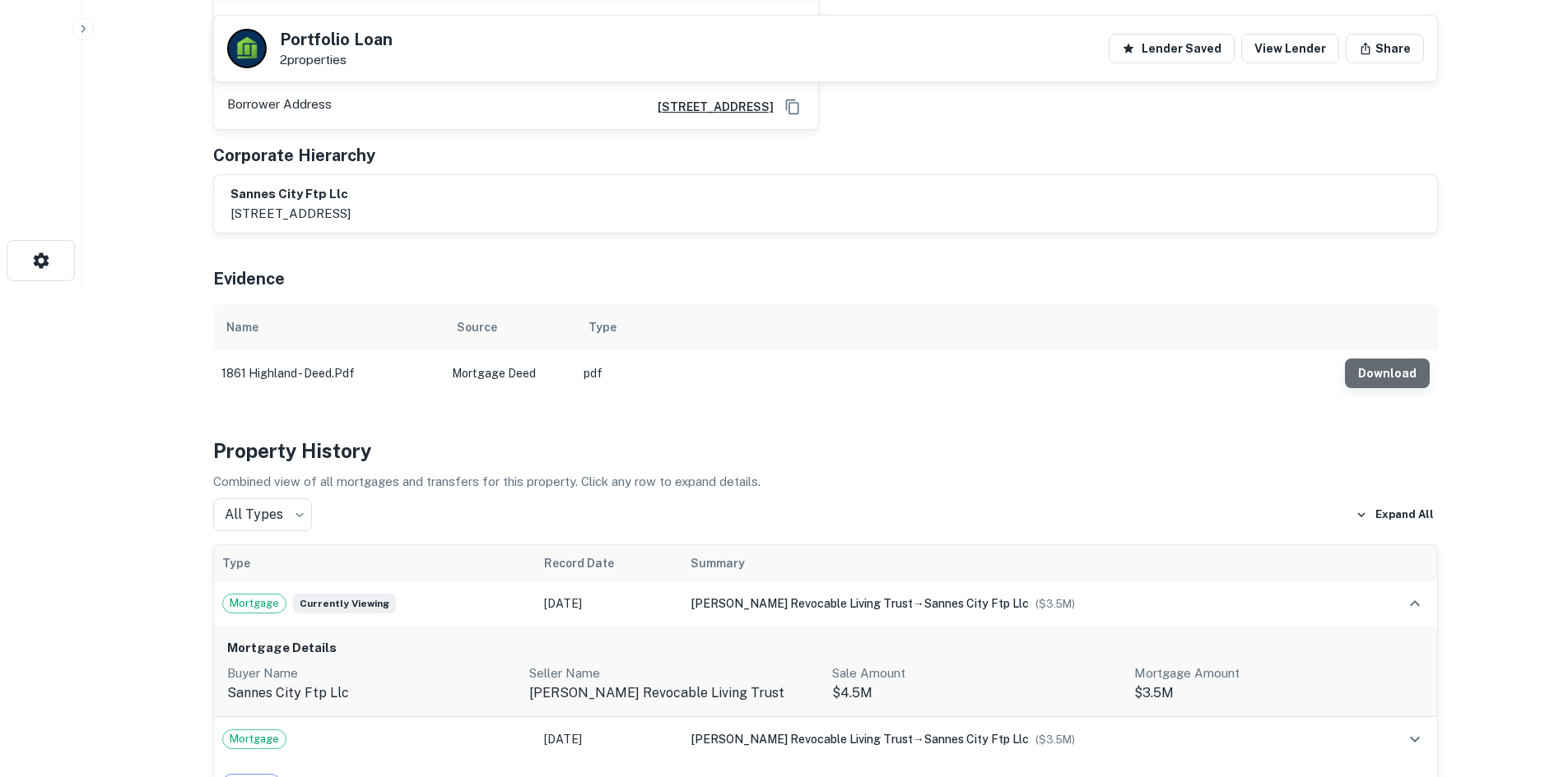
click at [1395, 374] on button "Download" at bounding box center [1387, 373] width 85 height 29
click at [1372, 368] on button "Download" at bounding box center [1387, 373] width 85 height 29
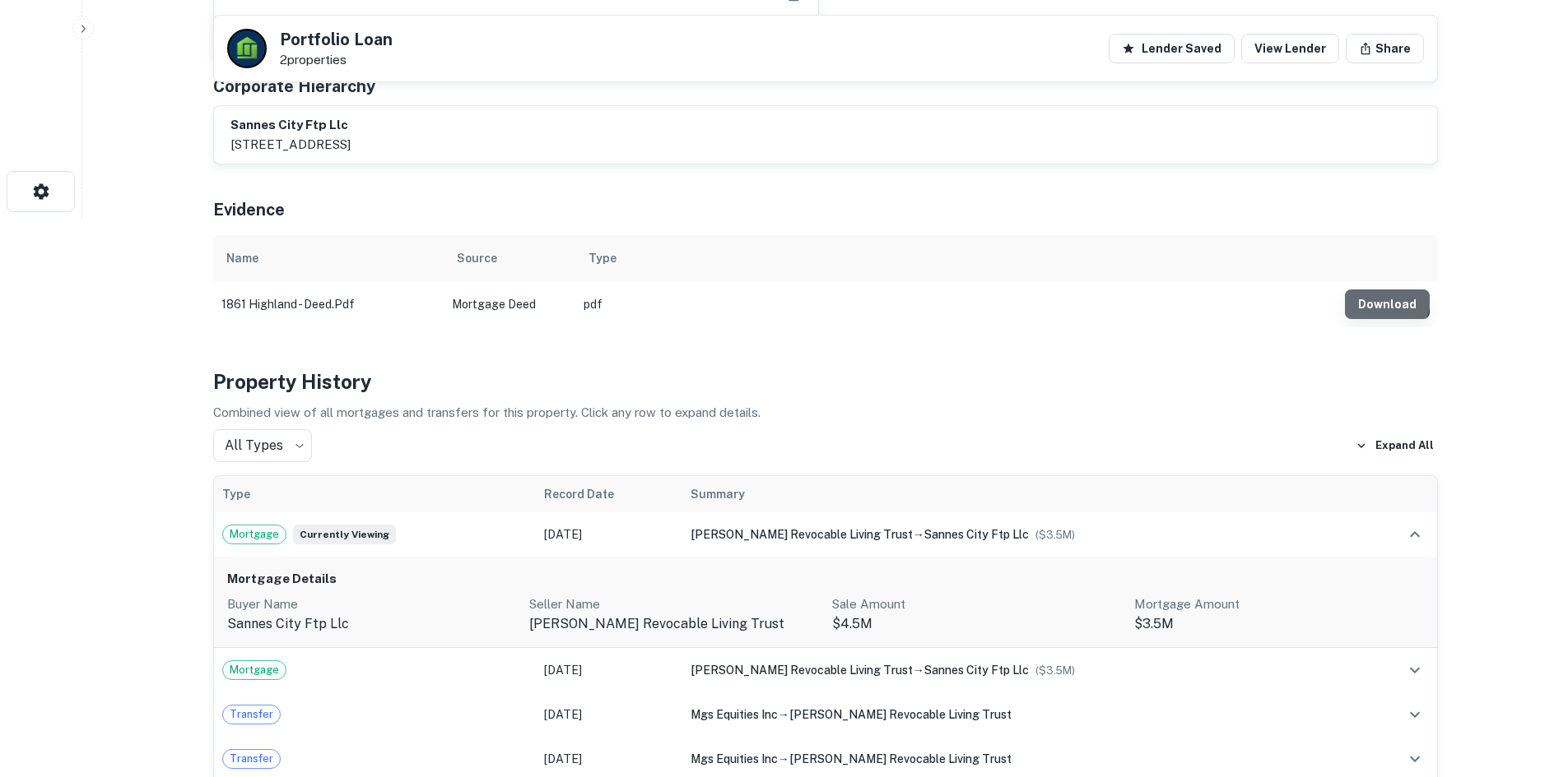
click at [1382, 299] on button "Download" at bounding box center [1387, 303] width 85 height 29
